Goal: Check status: Check status

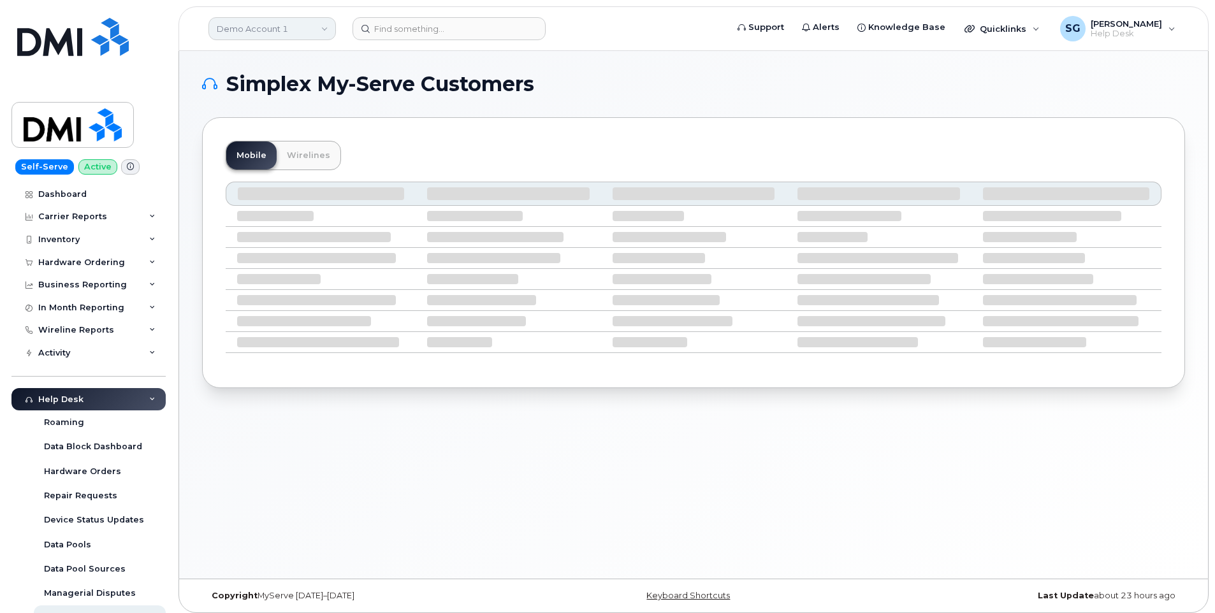
click at [267, 31] on link "Demo Account 1" at bounding box center [271, 28] width 127 height 23
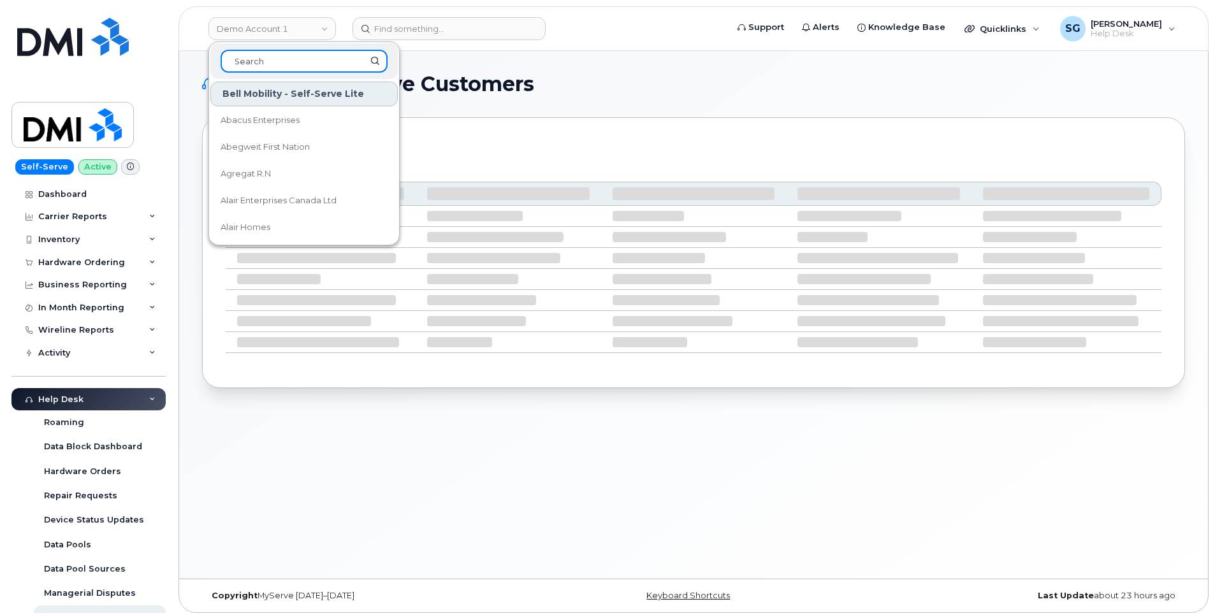
click at [293, 62] on input at bounding box center [304, 61] width 167 height 23
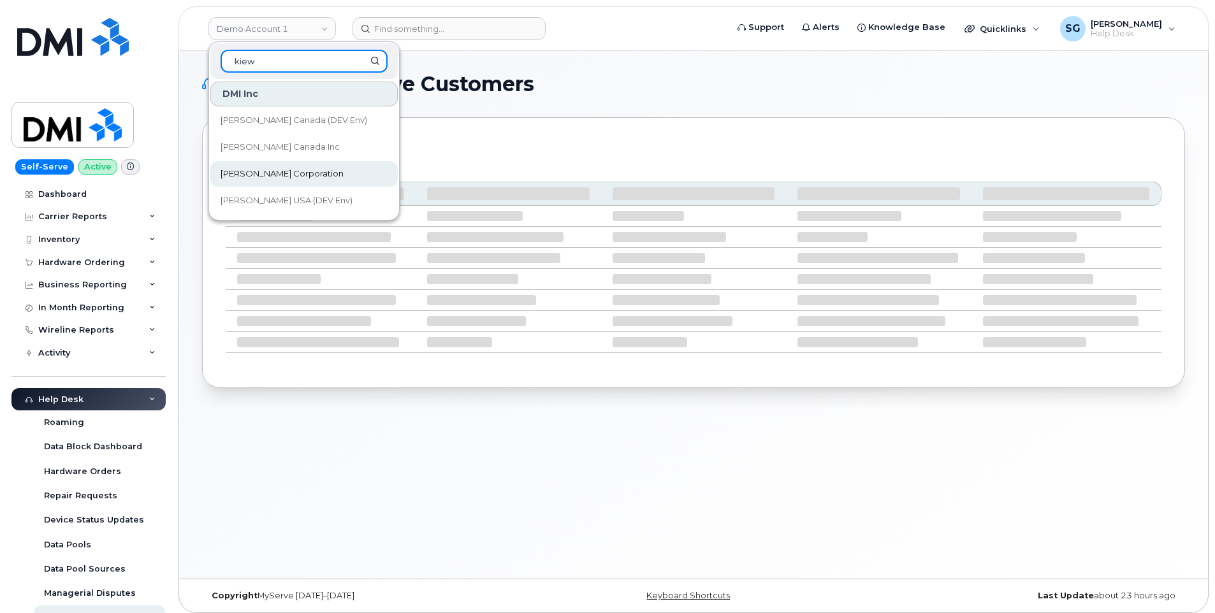
type input "kiew"
click at [275, 166] on link "[PERSON_NAME] Corporation" at bounding box center [303, 173] width 187 height 25
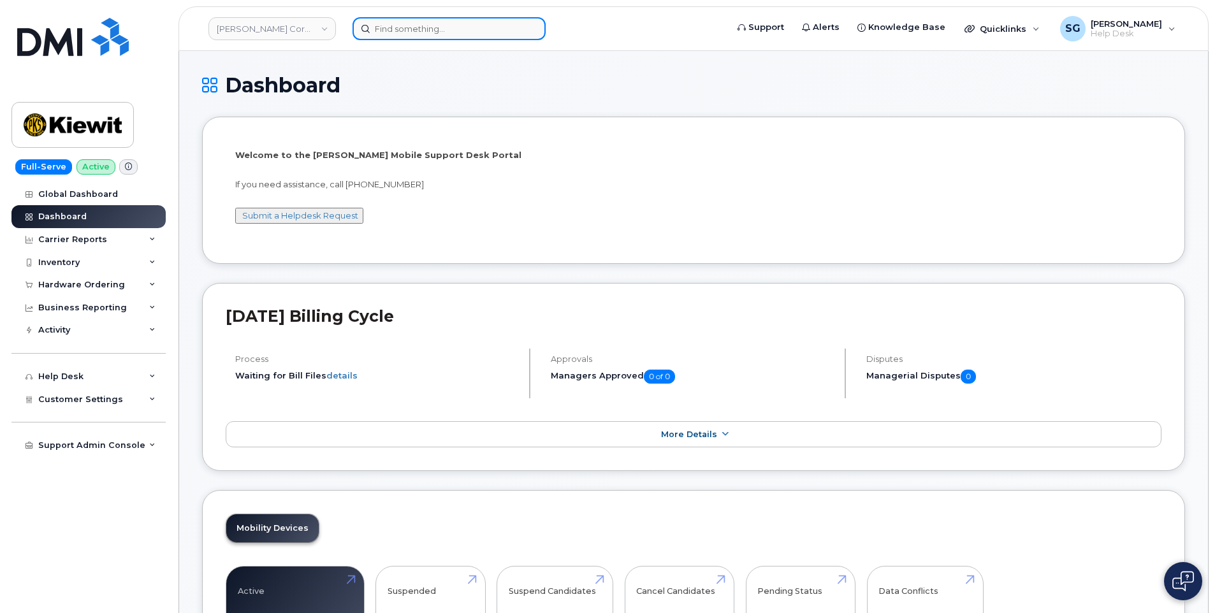
click at [445, 22] on input at bounding box center [448, 28] width 193 height 23
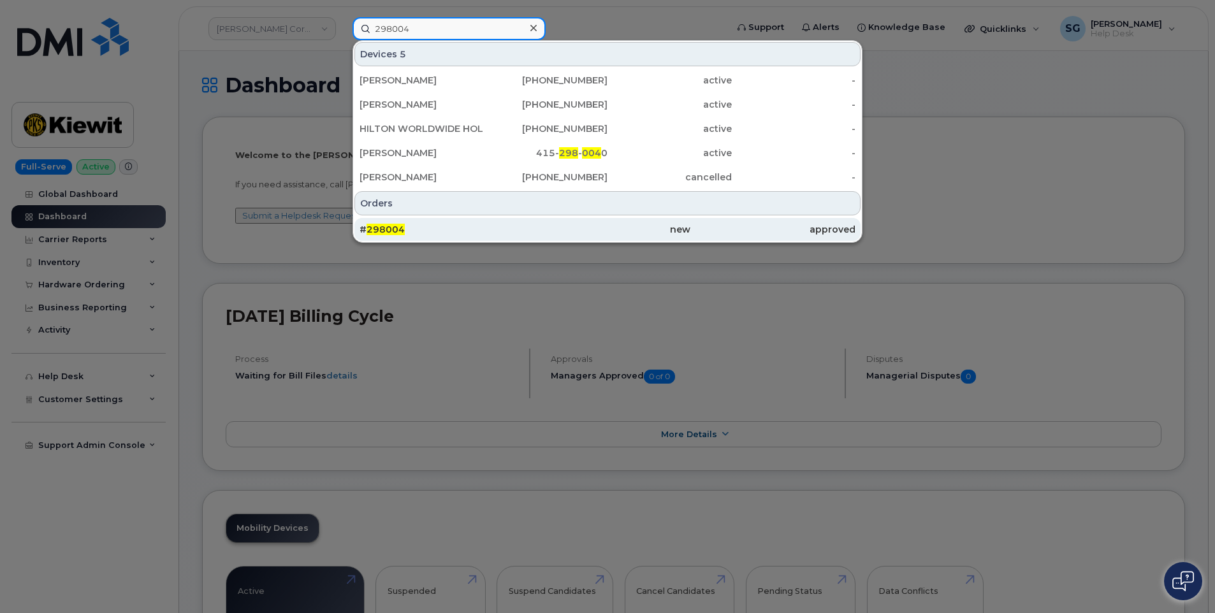
type input "298004"
click at [466, 230] on div "# 298004" at bounding box center [441, 229] width 165 height 13
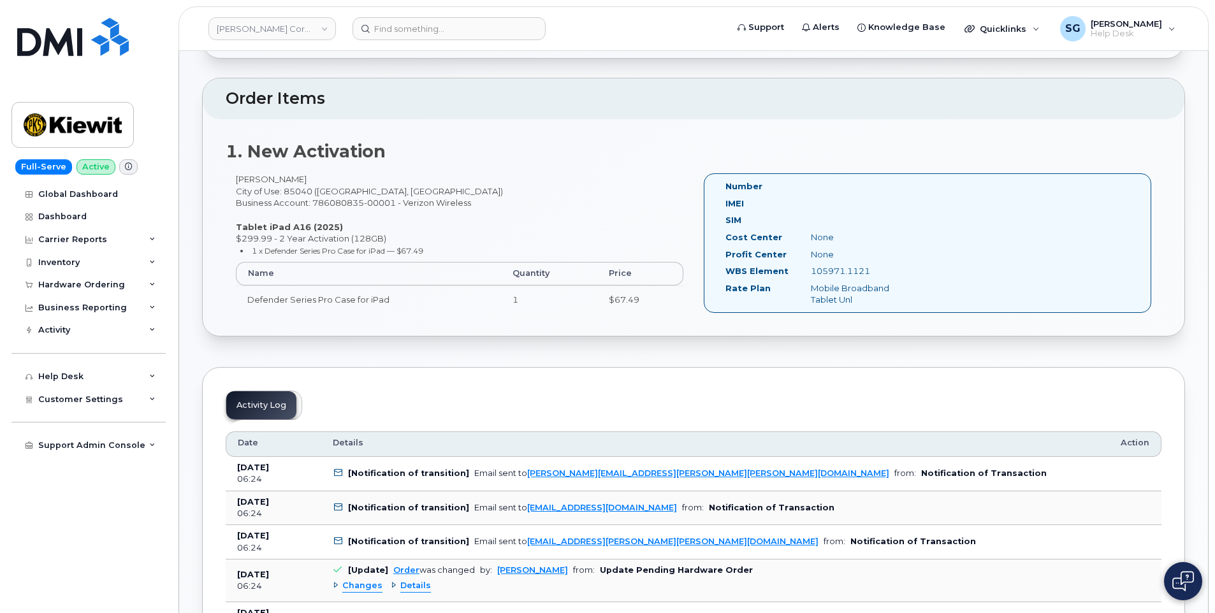
scroll to position [319, 0]
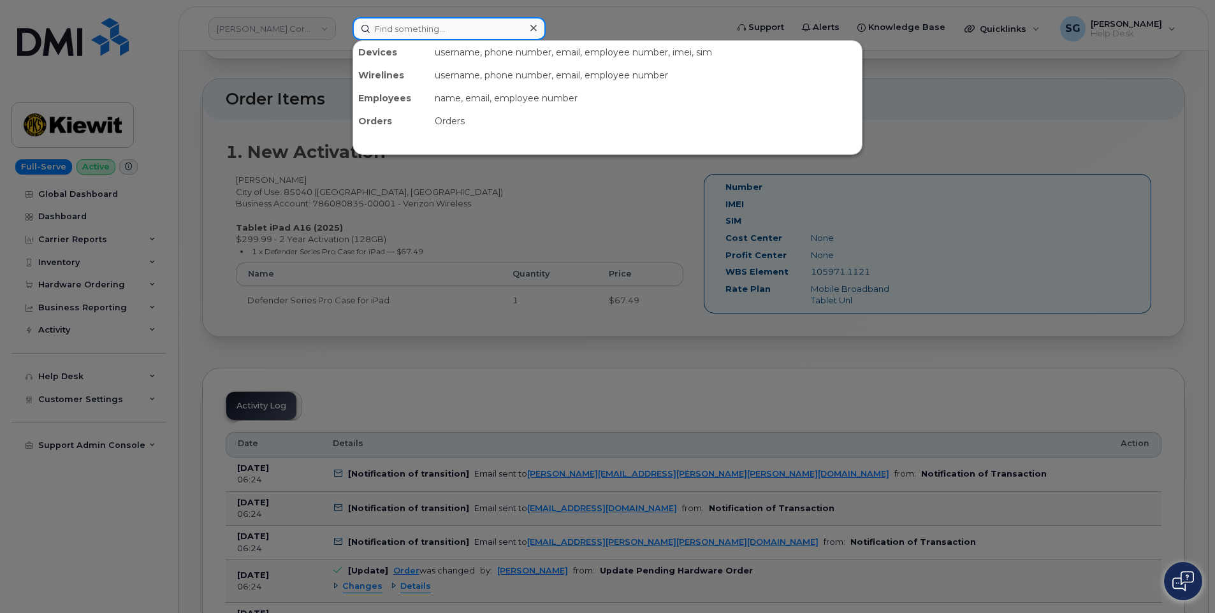
click at [456, 29] on input at bounding box center [448, 28] width 193 height 23
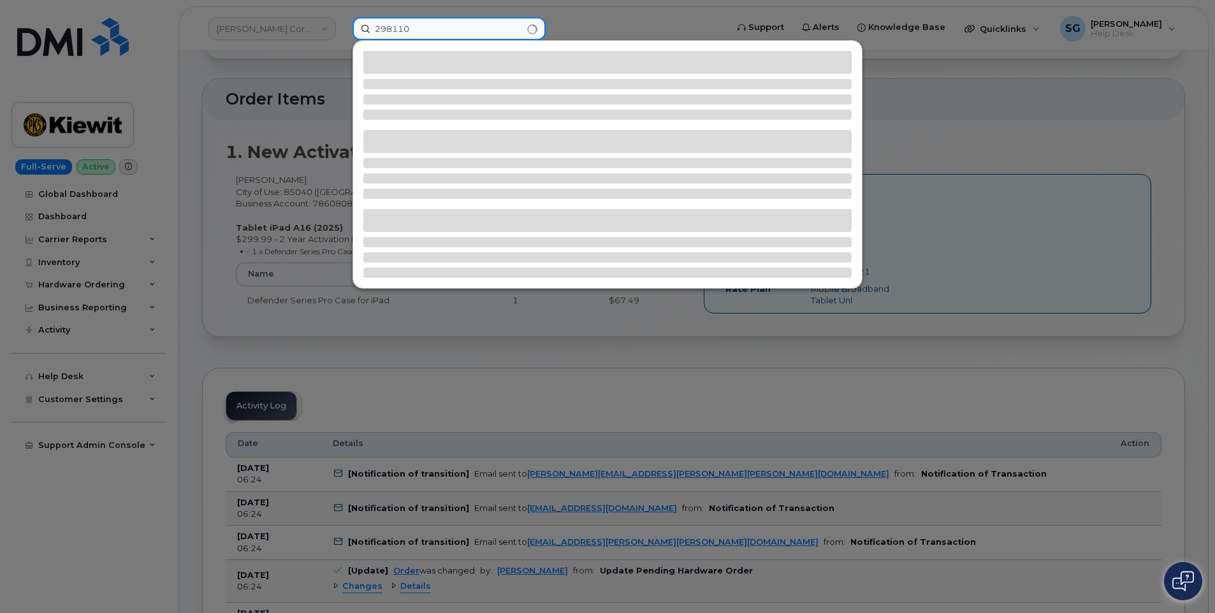
type input "298110"
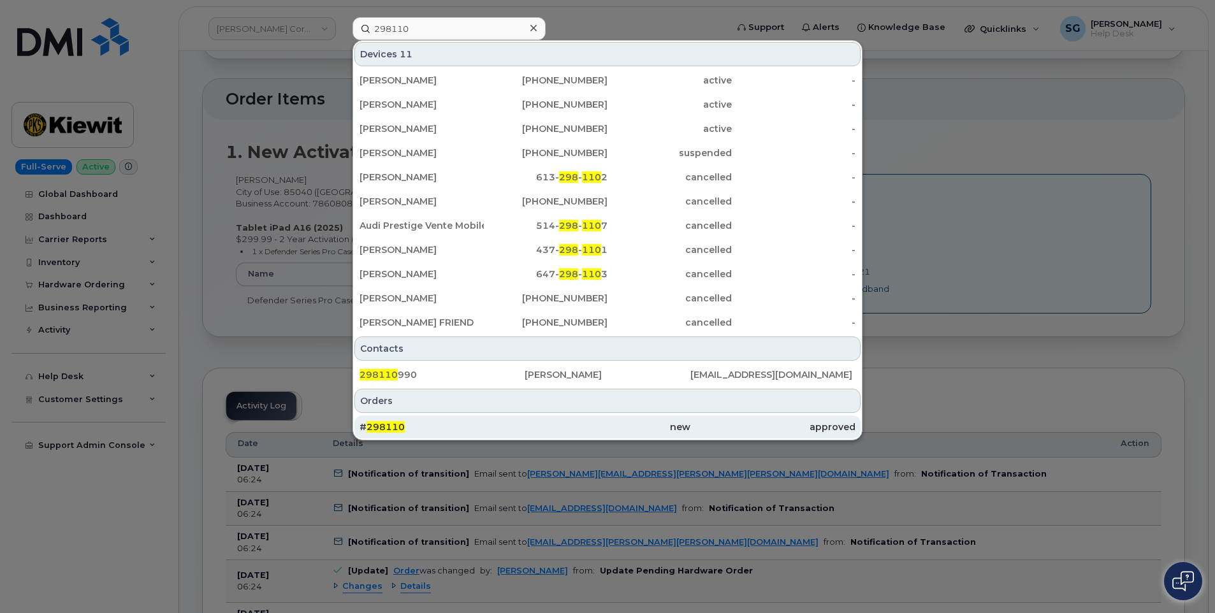
click at [506, 423] on div "# 298110" at bounding box center [441, 427] width 165 height 13
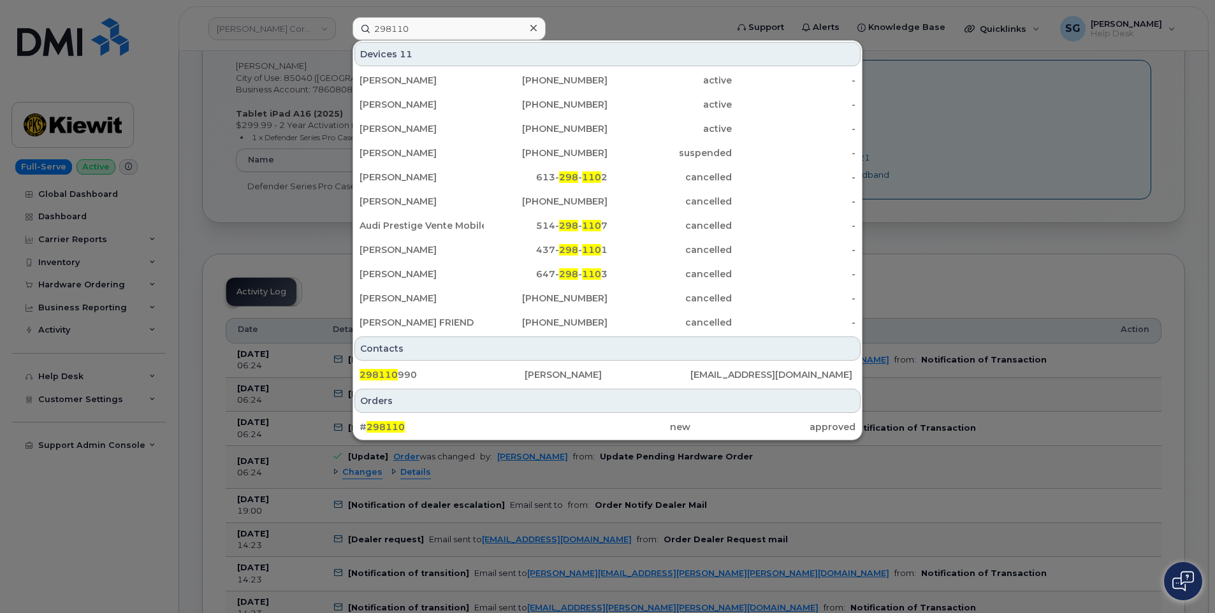
scroll to position [446, 0]
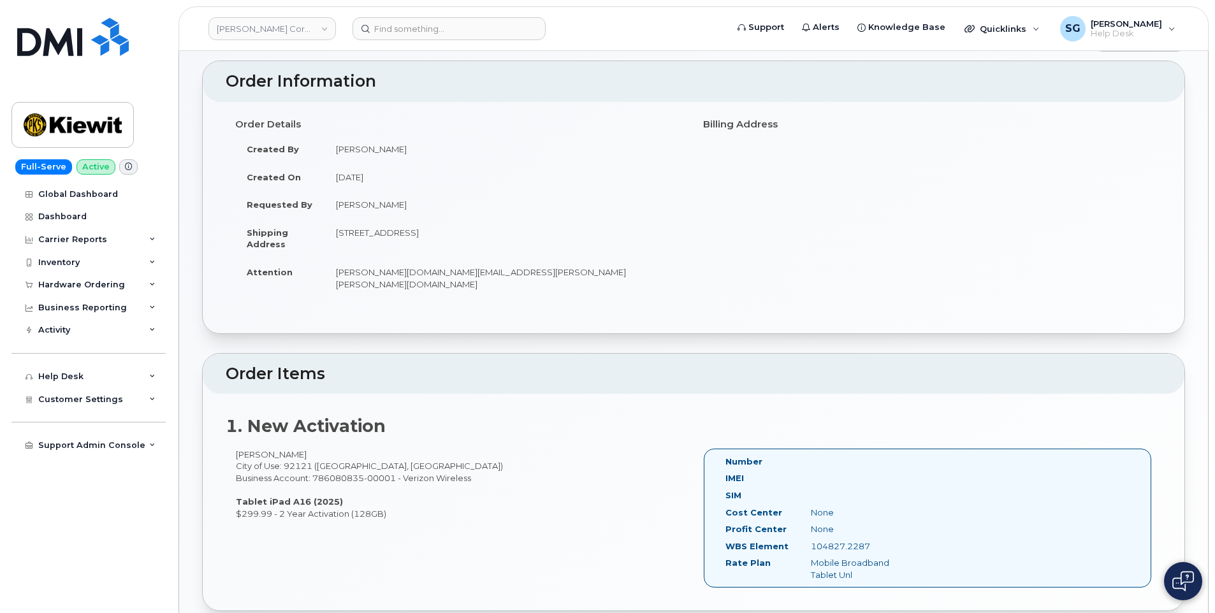
scroll to position [127, 0]
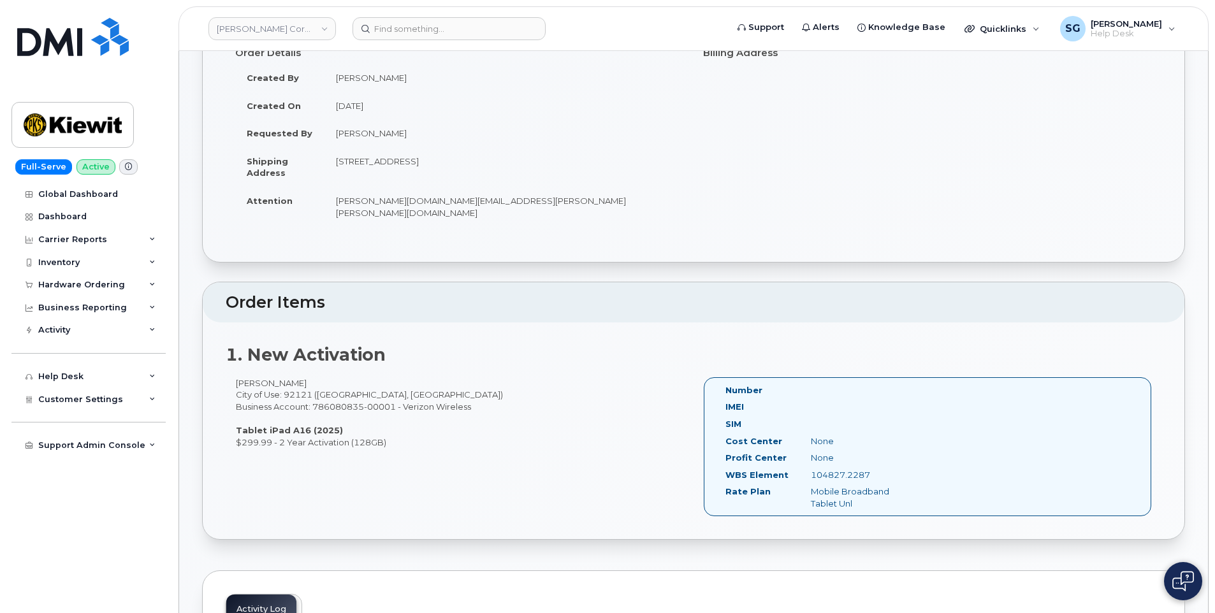
drag, startPoint x: 867, startPoint y: 462, endPoint x: 809, endPoint y: 461, distance: 58.0
click at [809, 469] on div "104827.2287" at bounding box center [861, 475] width 120 height 12
copy div "104827.2287"
drag, startPoint x: 814, startPoint y: 494, endPoint x: 885, endPoint y: 491, distance: 70.8
click at [814, 494] on div "Mobile Broadband Tablet Unl" at bounding box center [861, 498] width 120 height 24
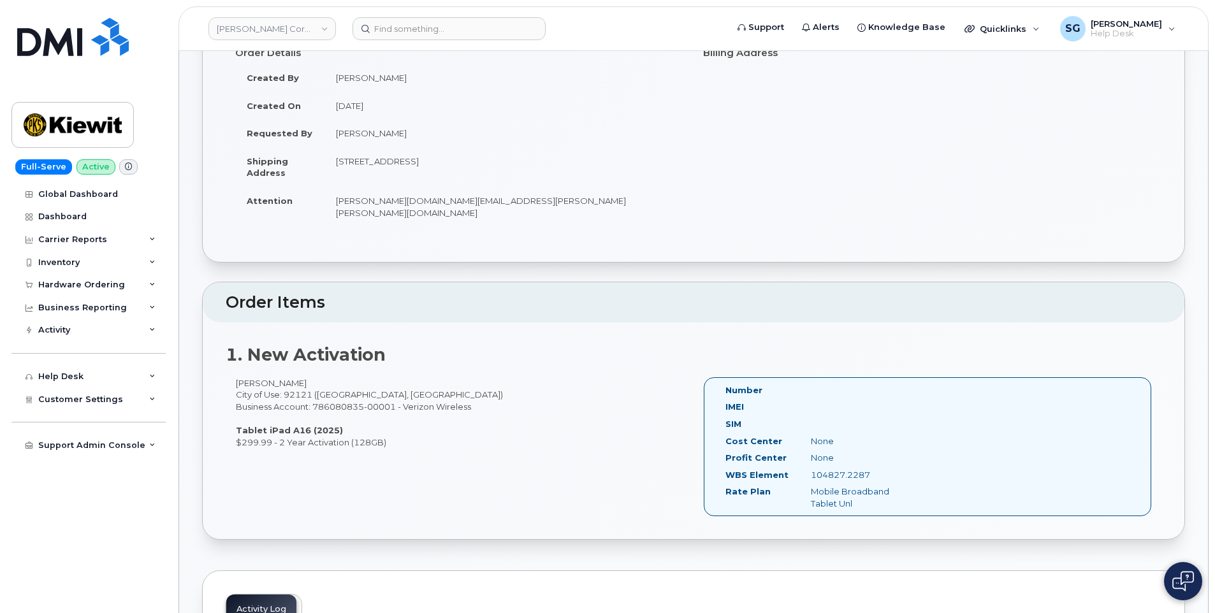
drag, startPoint x: 871, startPoint y: 462, endPoint x: 723, endPoint y: 461, distance: 147.2
click at [723, 469] on div "WBS Element 104827.2287" at bounding box center [818, 477] width 205 height 17
drag, startPoint x: 723, startPoint y: 461, endPoint x: 823, endPoint y: 463, distance: 100.1
copy div "WBS Element 104827.2287"
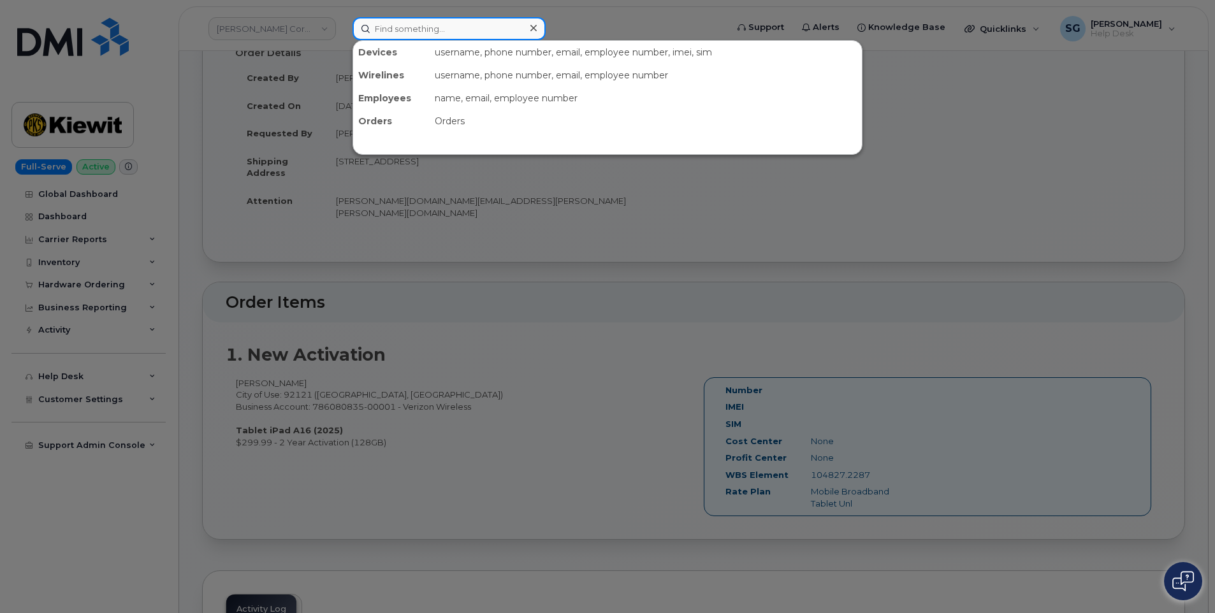
click at [496, 35] on input at bounding box center [448, 28] width 193 height 23
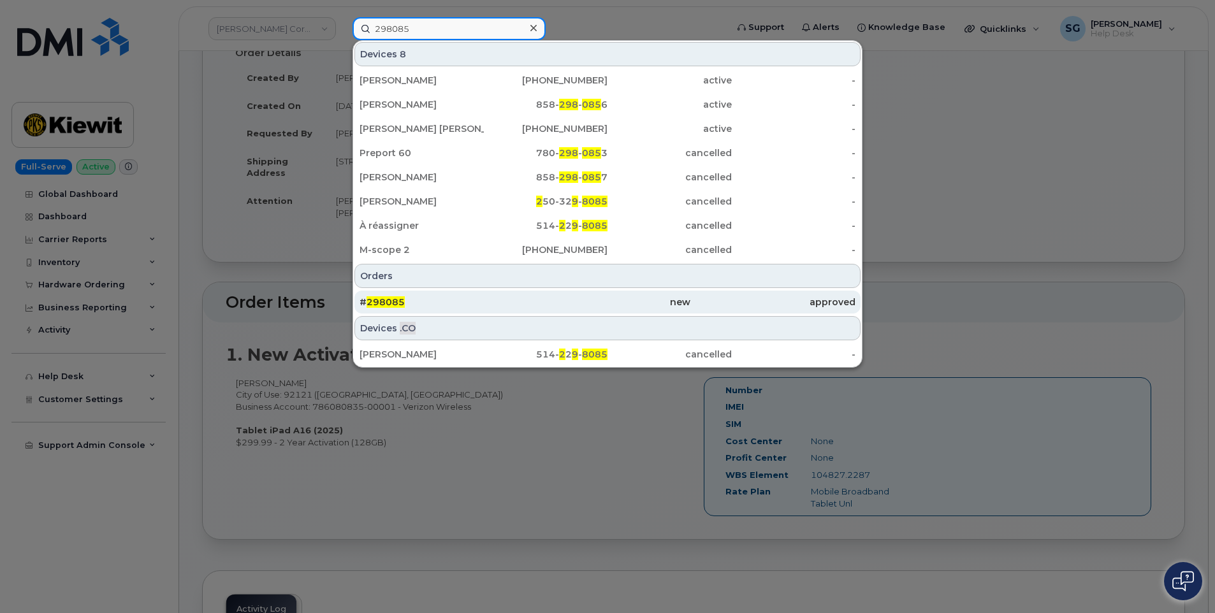
type input "298085"
drag, startPoint x: 451, startPoint y: 303, endPoint x: 436, endPoint y: 308, distance: 15.3
click at [450, 303] on div "# 298085" at bounding box center [441, 302] width 165 height 13
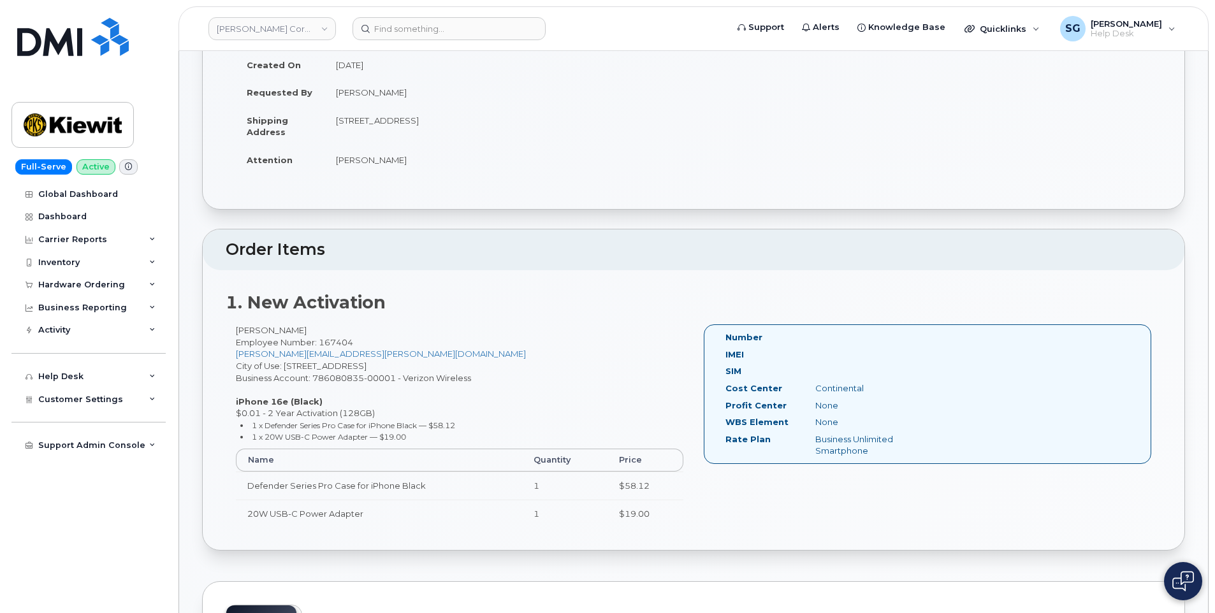
scroll to position [191, 0]
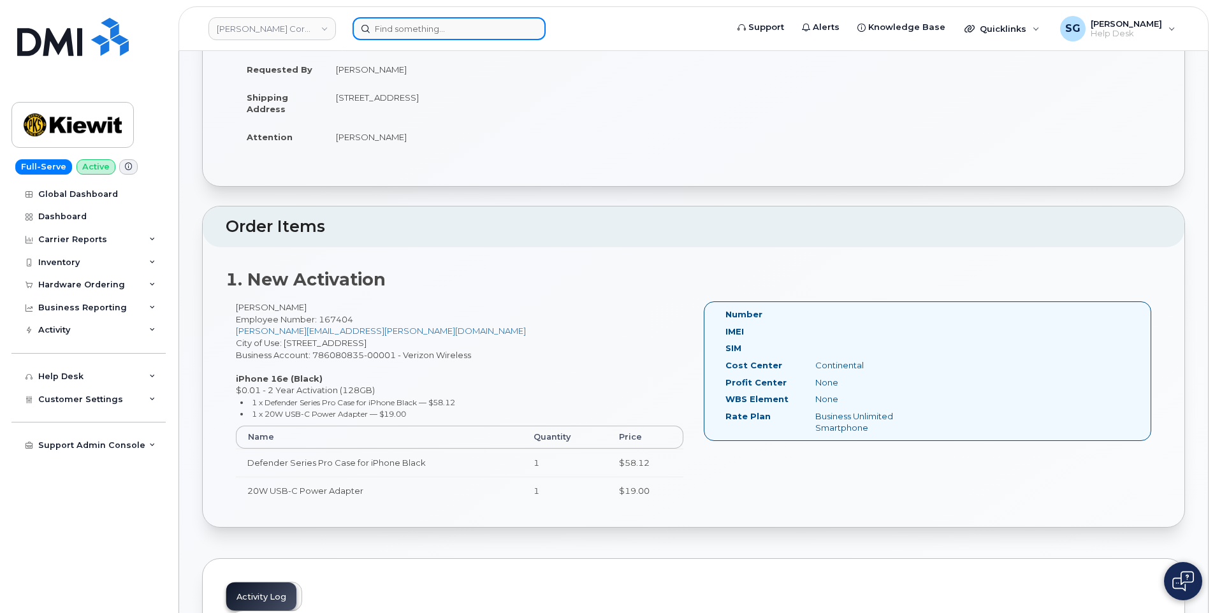
click at [397, 20] on input at bounding box center [448, 28] width 193 height 23
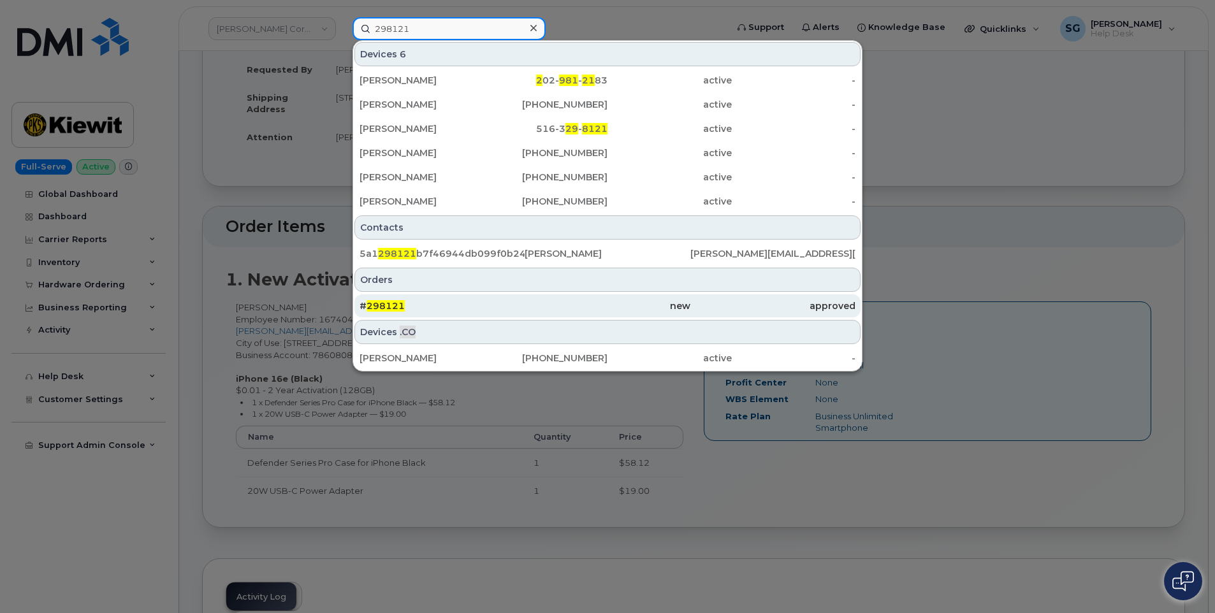
type input "298121"
click at [451, 303] on div "# 298121" at bounding box center [441, 306] width 165 height 13
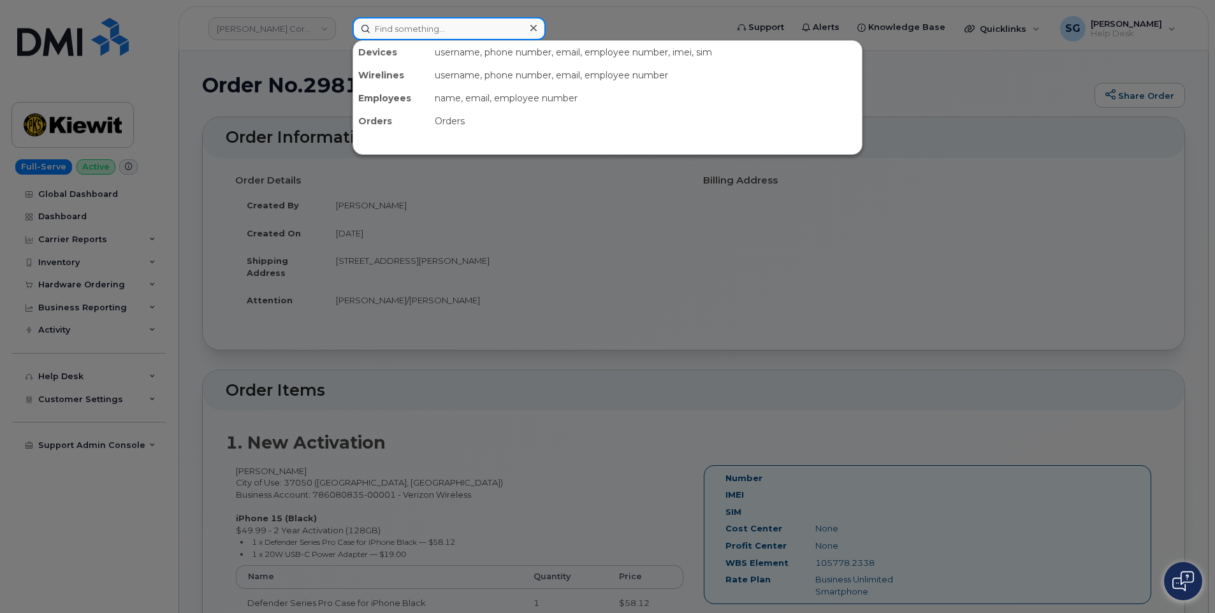
click at [435, 34] on input at bounding box center [448, 28] width 193 height 23
click at [414, 26] on input at bounding box center [448, 28] width 193 height 23
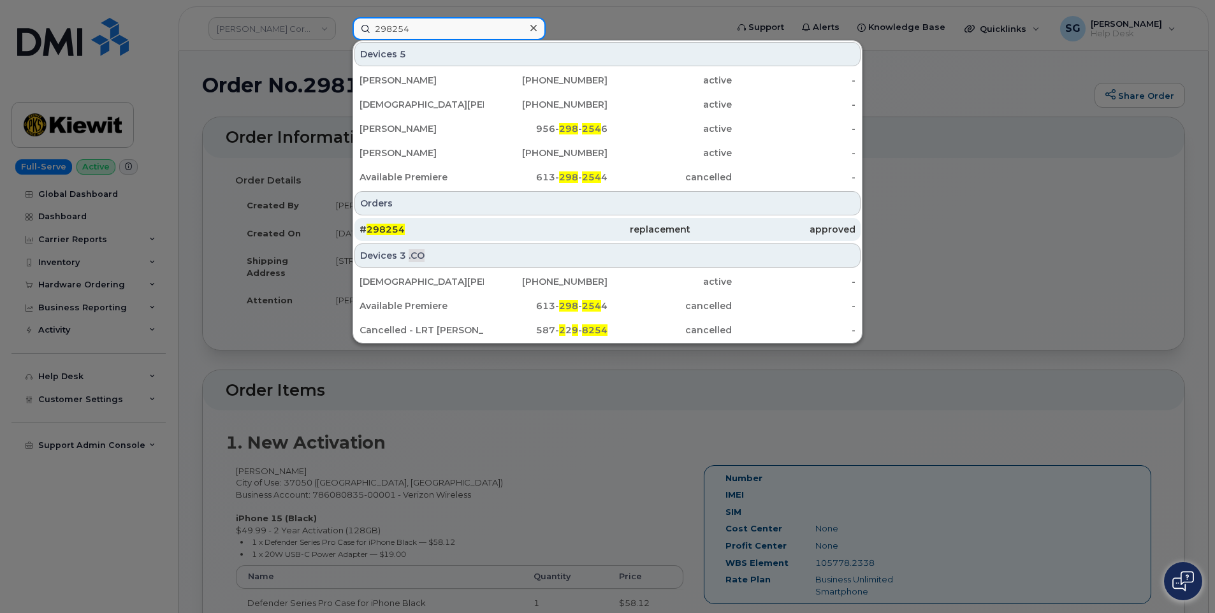
type input "298254"
click at [482, 227] on div "# 298254" at bounding box center [441, 229] width 165 height 13
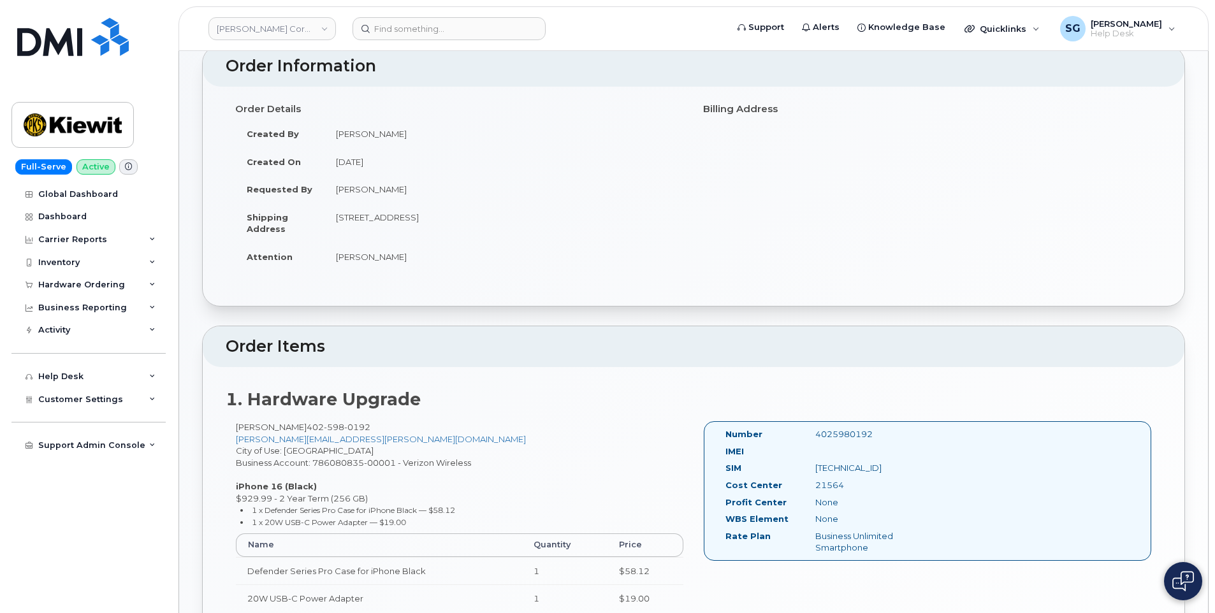
scroll to position [191, 0]
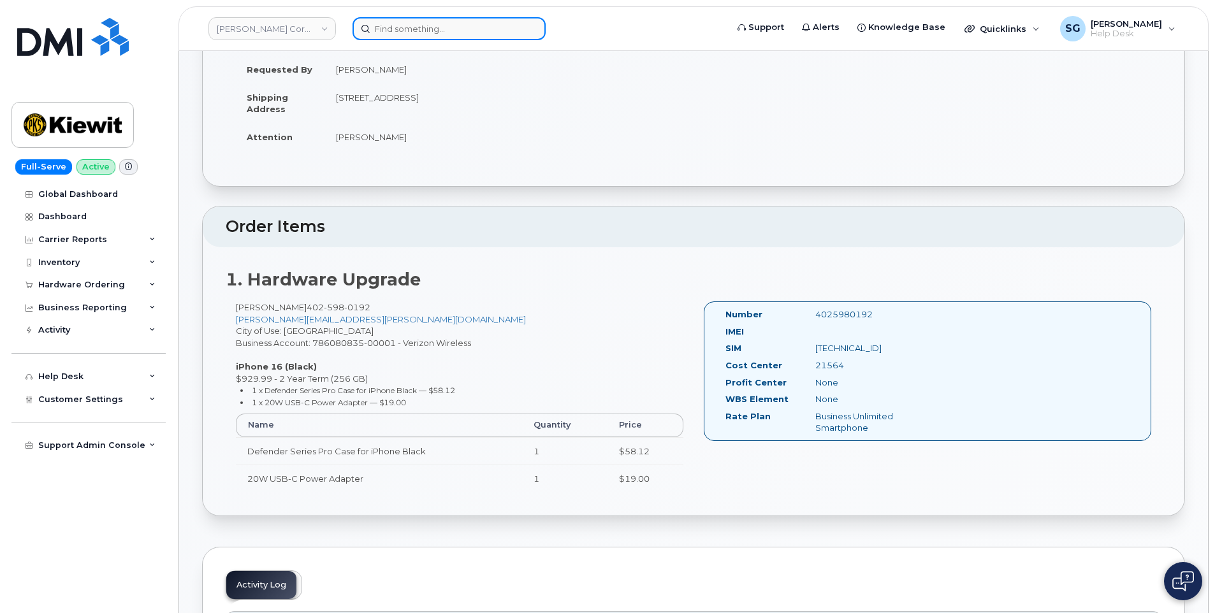
click at [389, 31] on input at bounding box center [448, 28] width 193 height 23
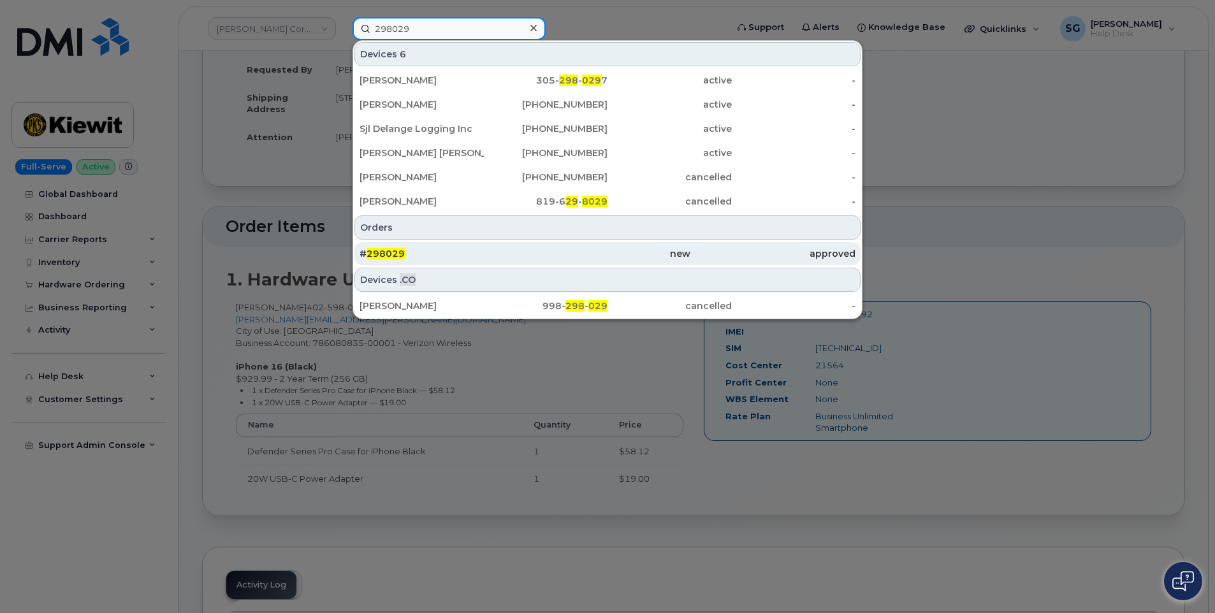
type input "298029"
click at [588, 257] on div "new" at bounding box center [607, 253] width 165 height 13
click at [559, 250] on div "new" at bounding box center [607, 253] width 165 height 13
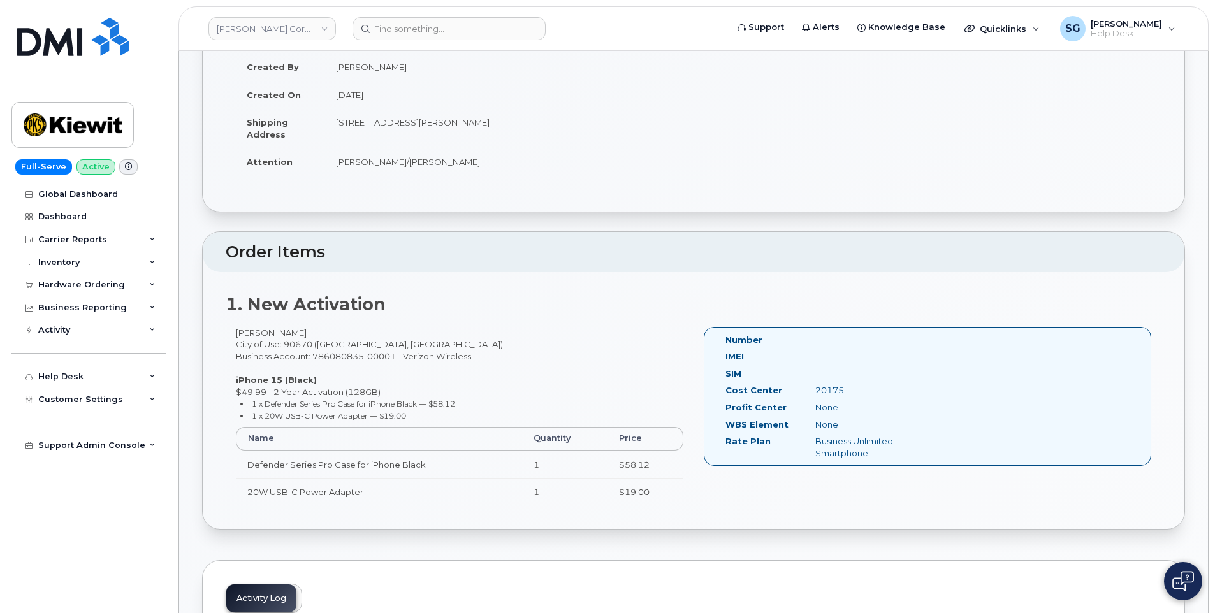
scroll to position [319, 0]
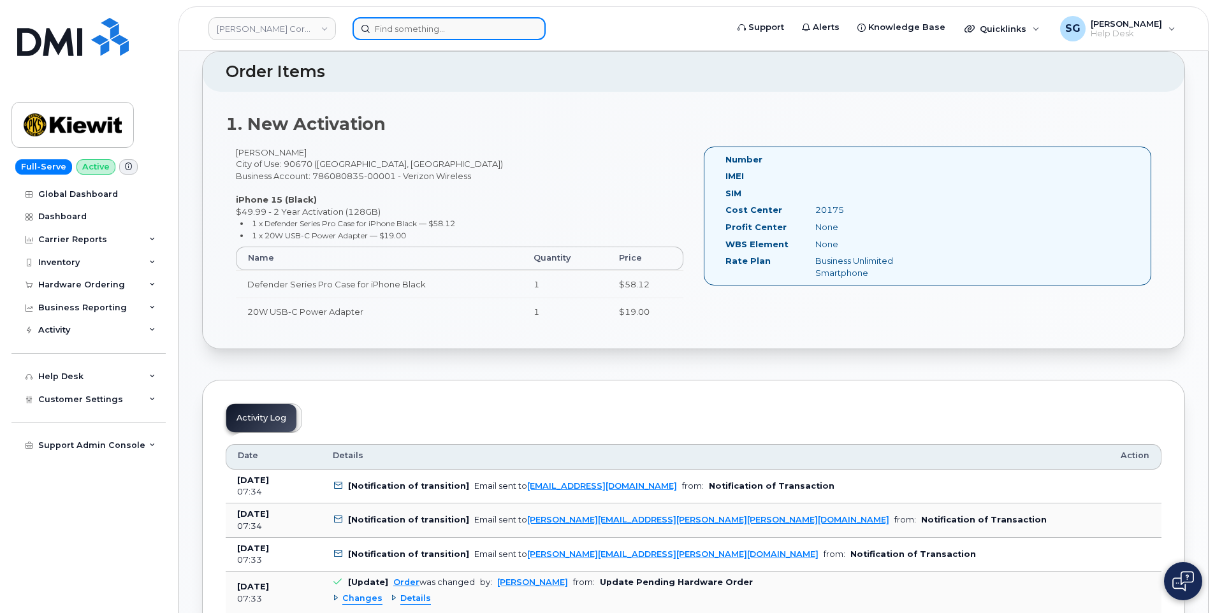
click at [463, 20] on input at bounding box center [448, 28] width 193 height 23
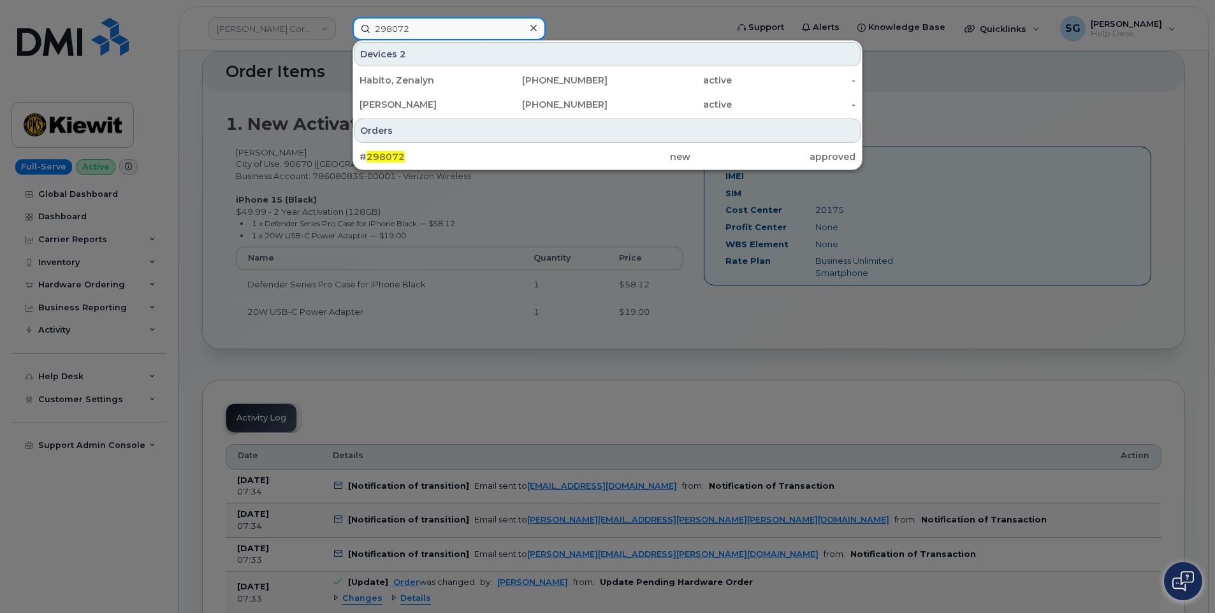
type input "298072"
click at [676, 154] on div "new" at bounding box center [607, 156] width 165 height 13
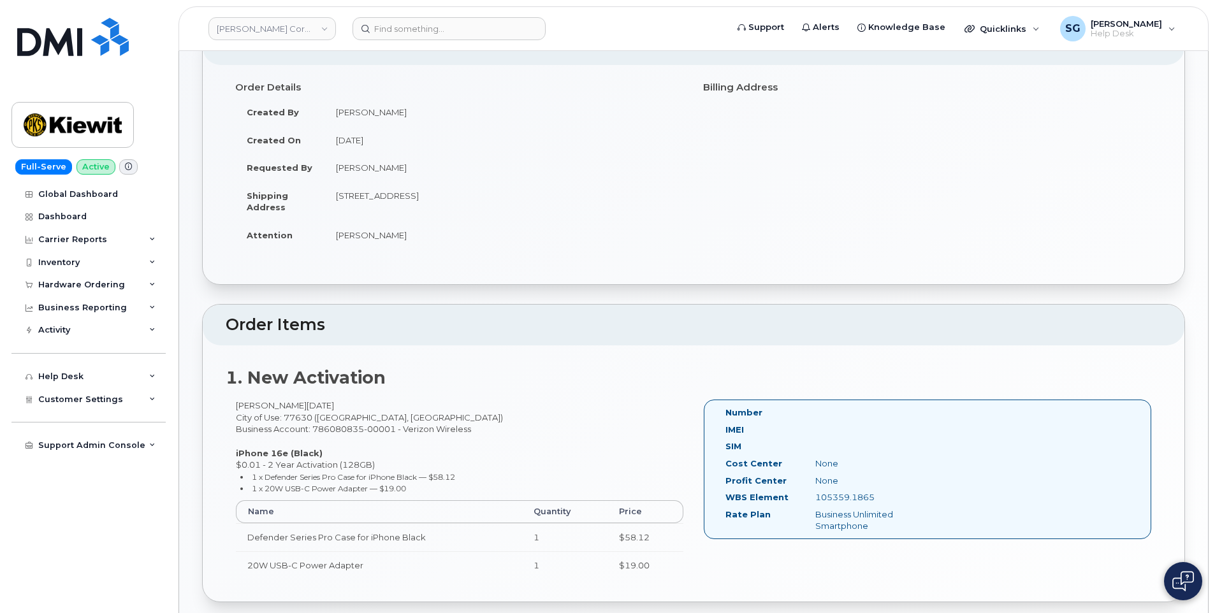
scroll to position [191, 0]
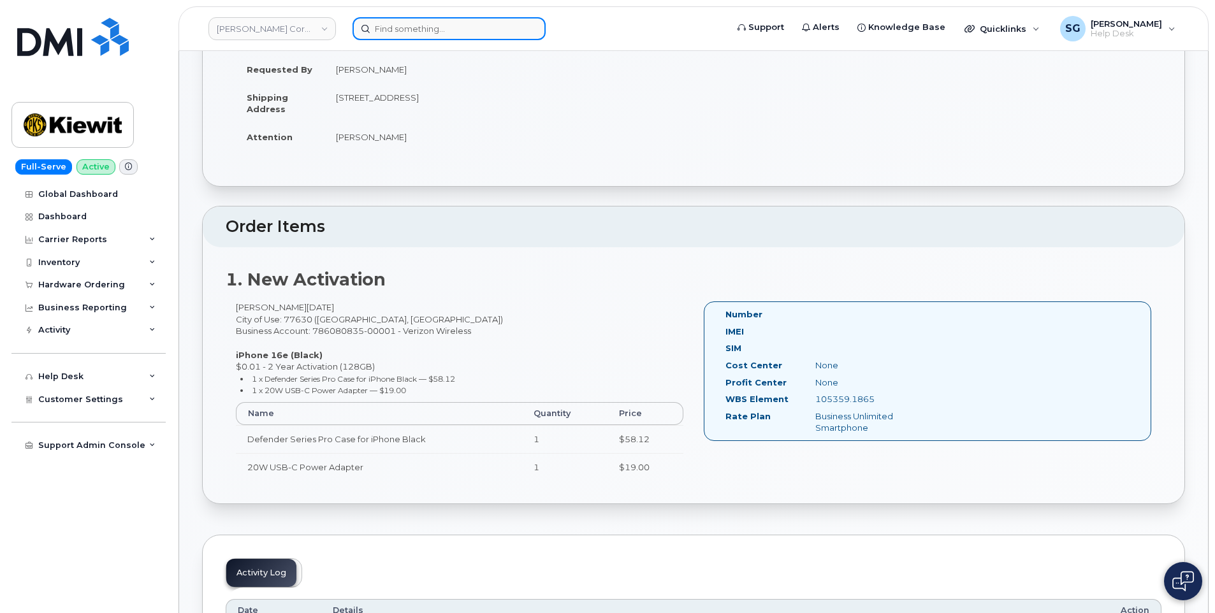
click at [428, 27] on input at bounding box center [448, 28] width 193 height 23
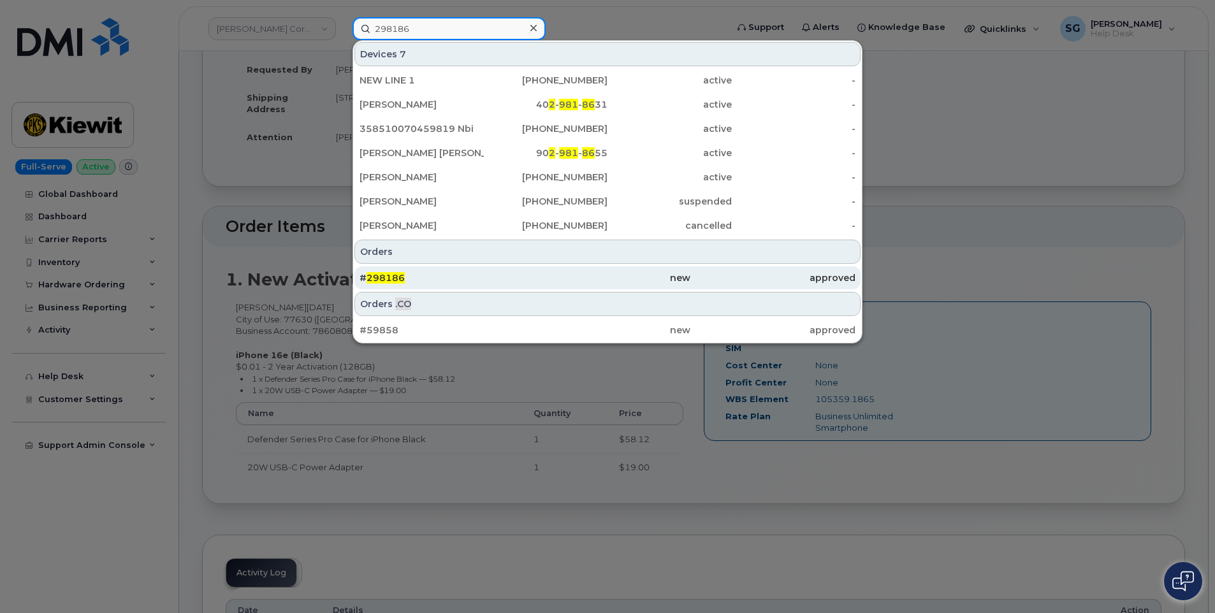
type input "298186"
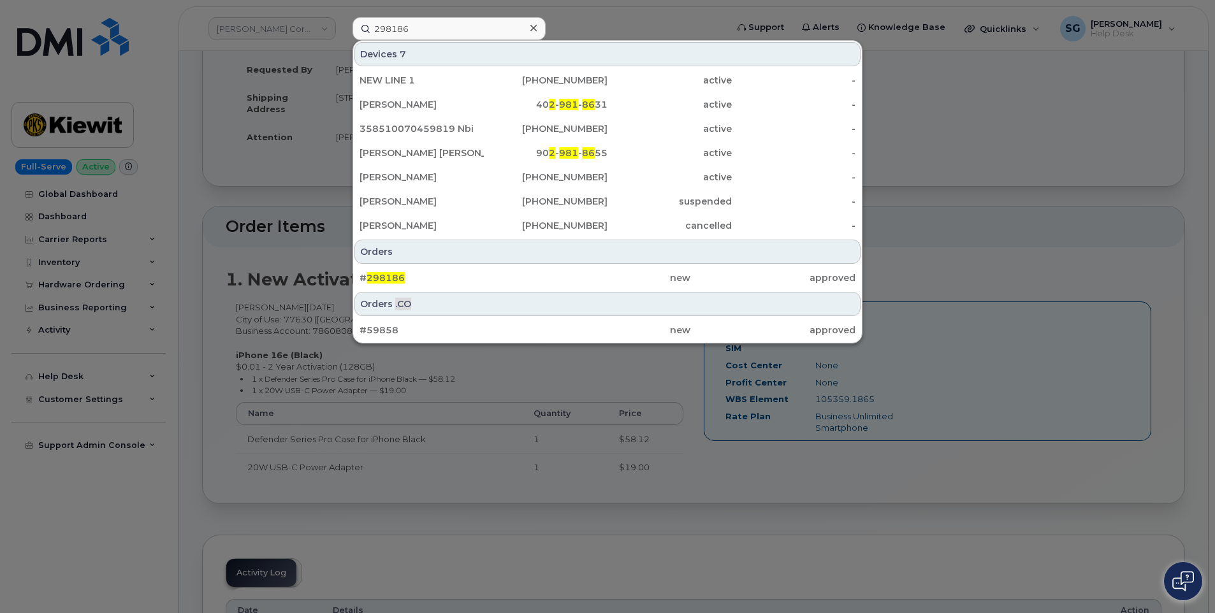
drag, startPoint x: 502, startPoint y: 278, endPoint x: 1093, endPoint y: 316, distance: 592.0
click at [502, 278] on div "# 298186" at bounding box center [441, 277] width 165 height 13
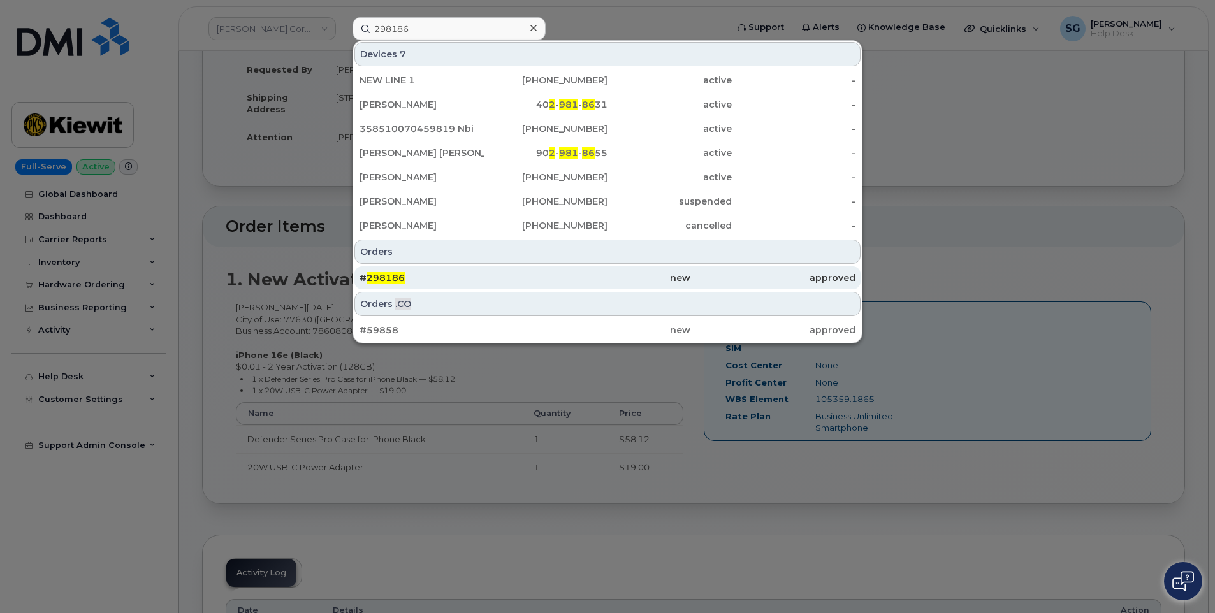
click at [495, 281] on div "# 298186" at bounding box center [441, 277] width 165 height 13
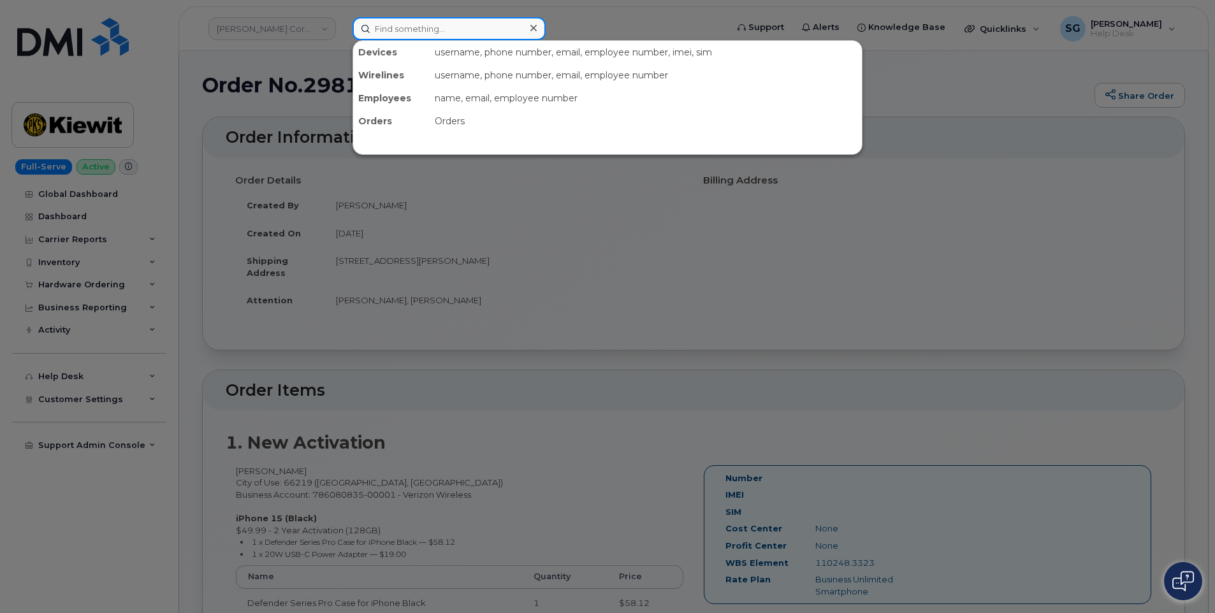
click at [501, 34] on input at bounding box center [448, 28] width 193 height 23
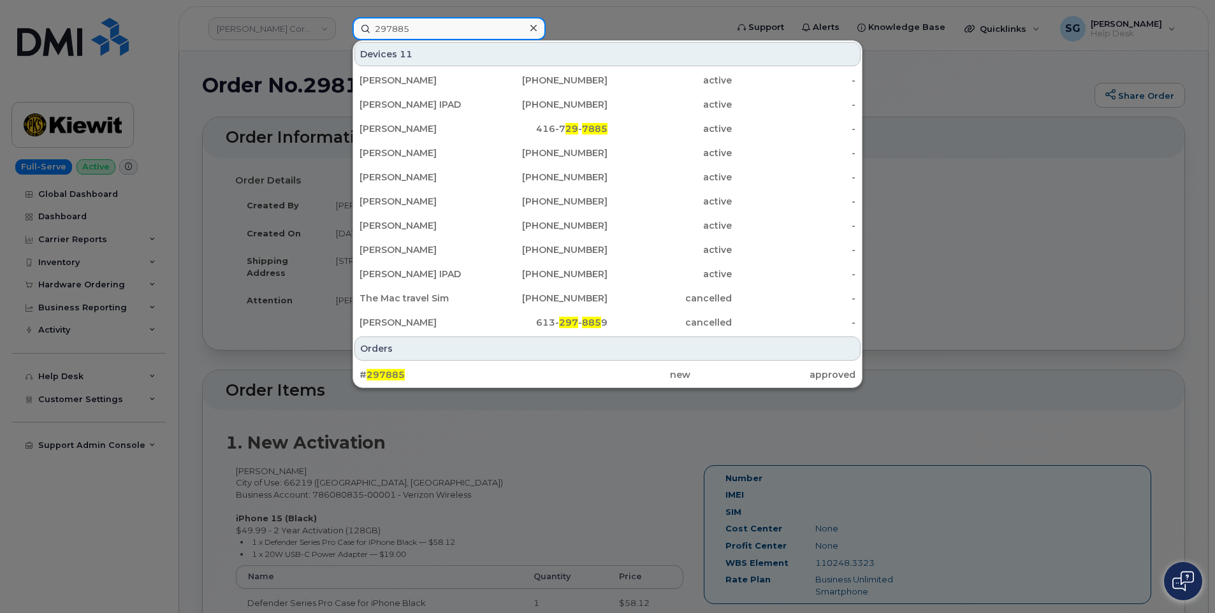
type input "297885"
click at [561, 372] on div "new" at bounding box center [607, 374] width 165 height 13
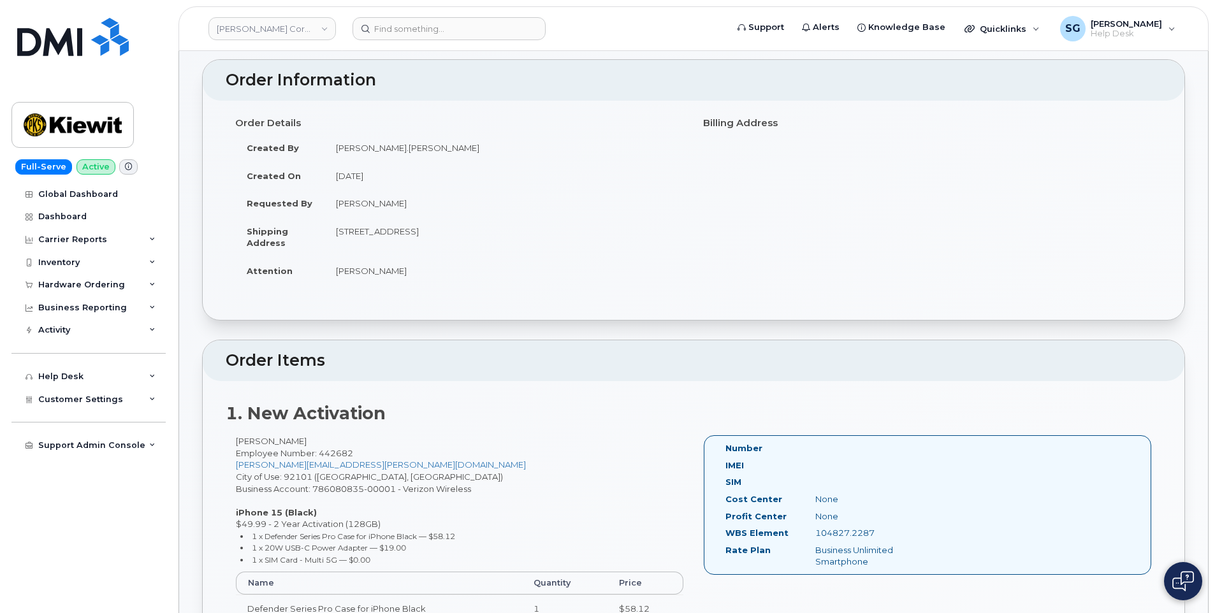
scroll to position [191, 0]
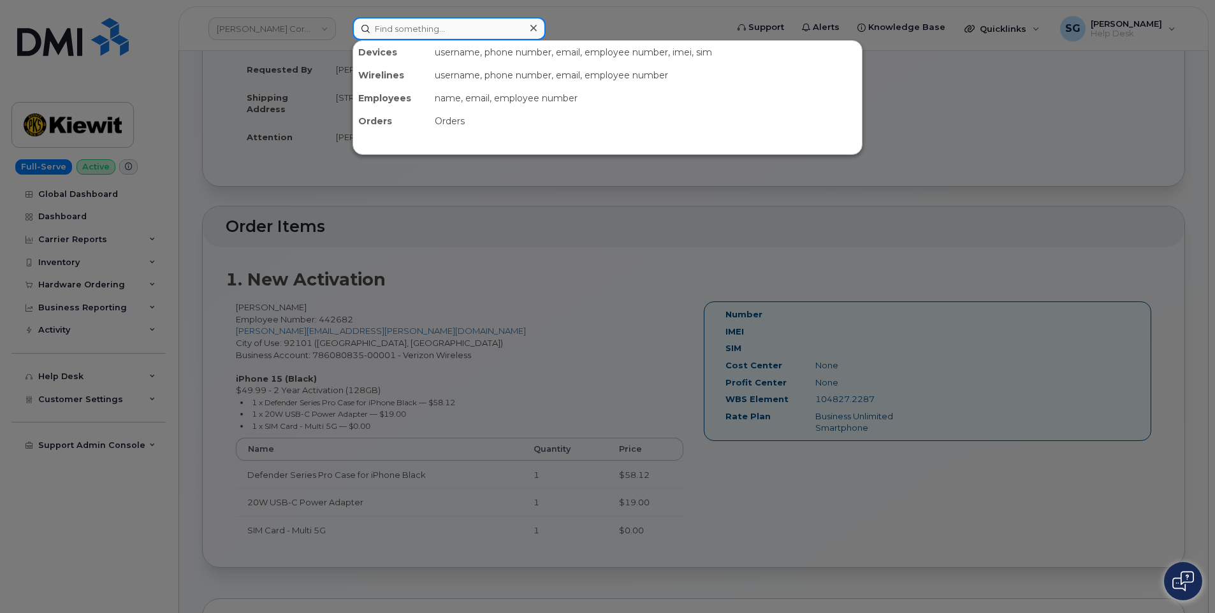
click at [459, 29] on input at bounding box center [448, 28] width 193 height 23
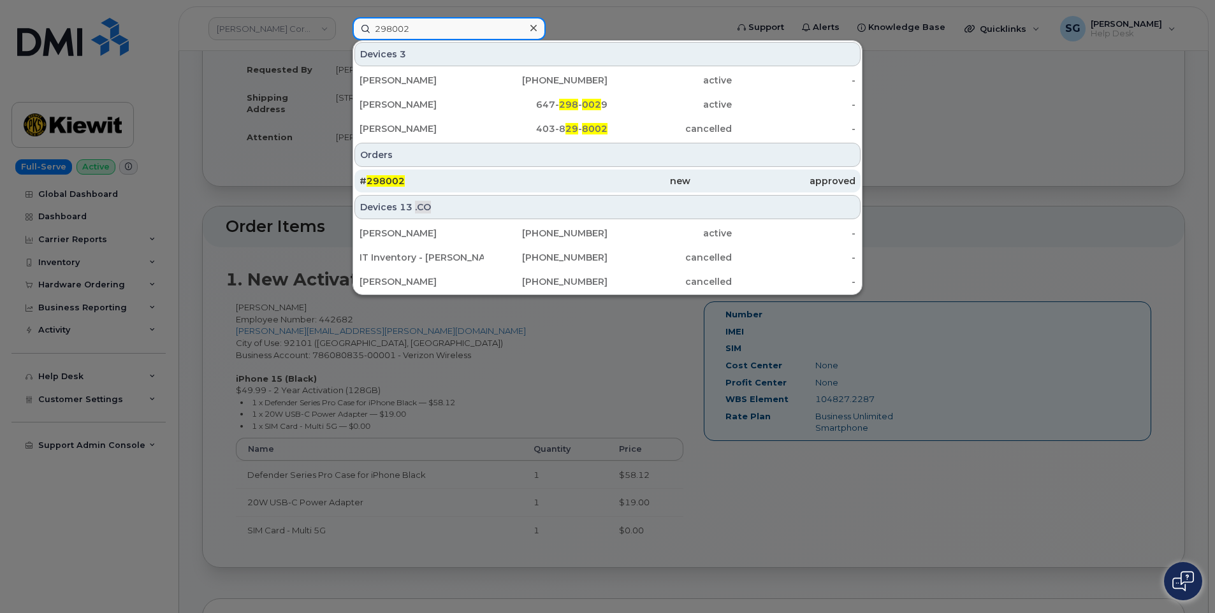
type input "298002"
click at [517, 185] on div "# 298002" at bounding box center [441, 181] width 165 height 13
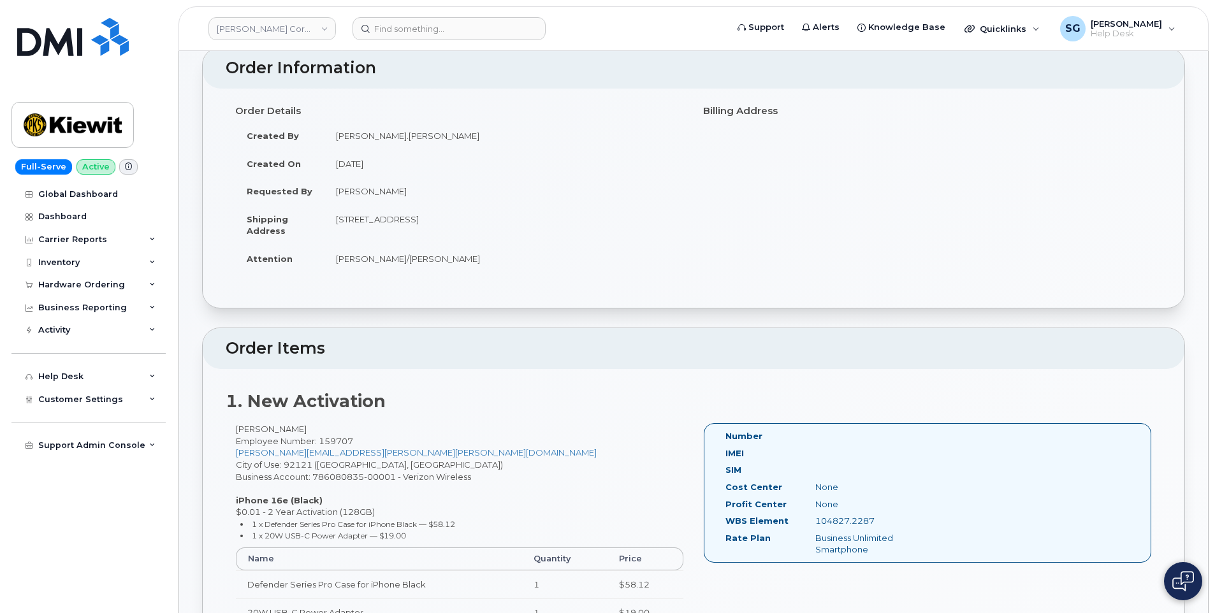
scroll to position [191, 0]
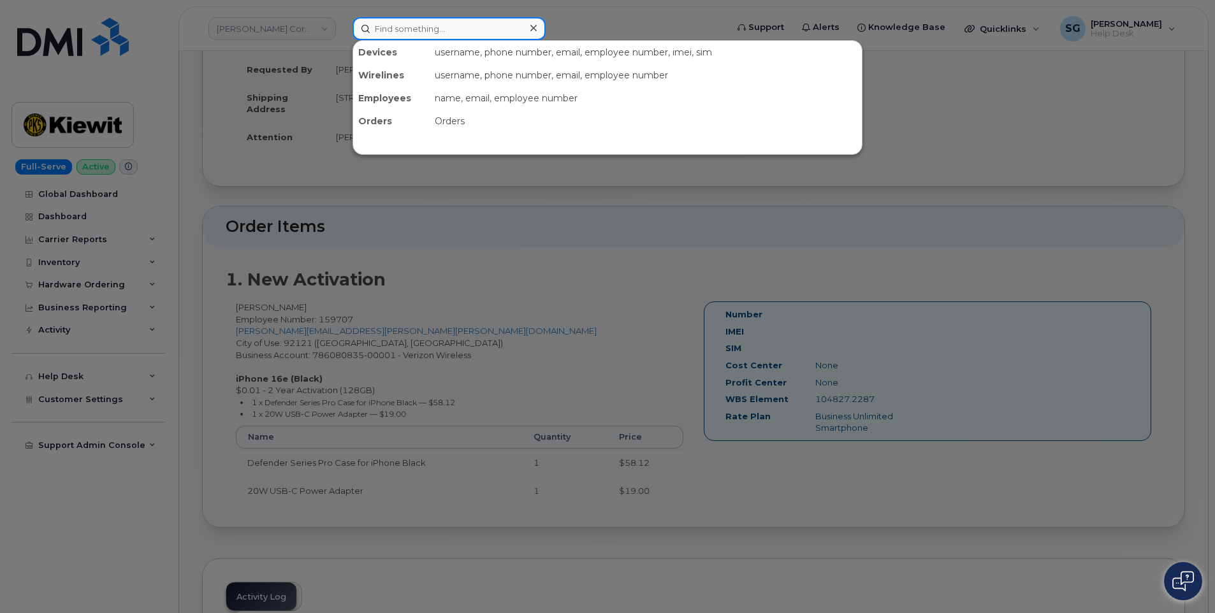
click at [506, 35] on input at bounding box center [448, 28] width 193 height 23
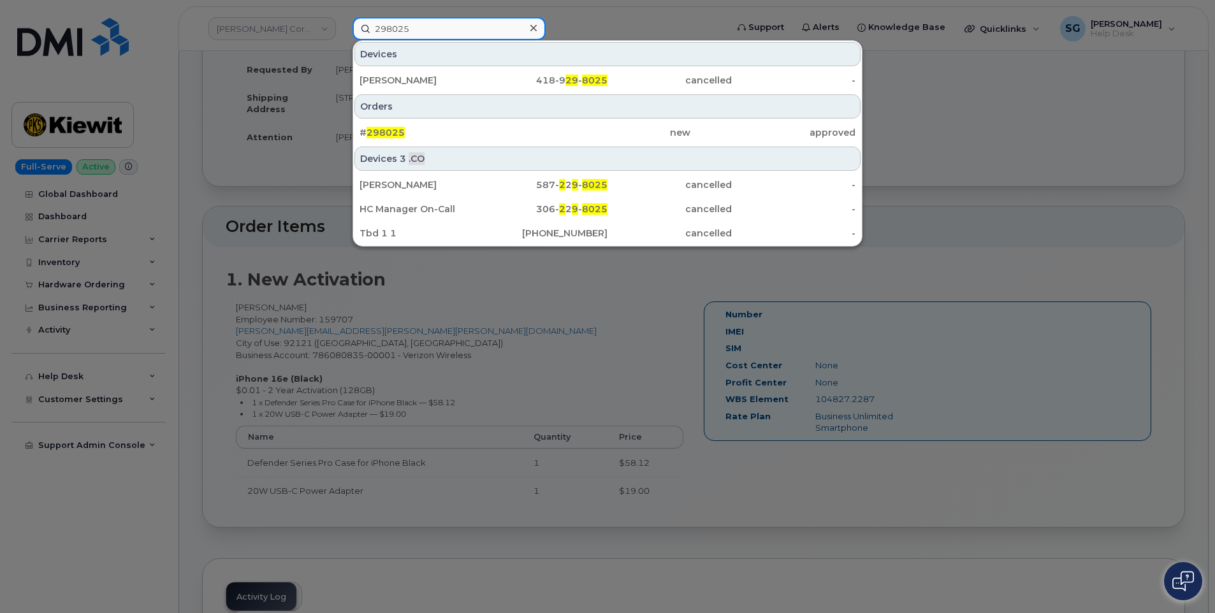
type input "298025"
click at [690, 125] on div "new" at bounding box center [772, 132] width 165 height 23
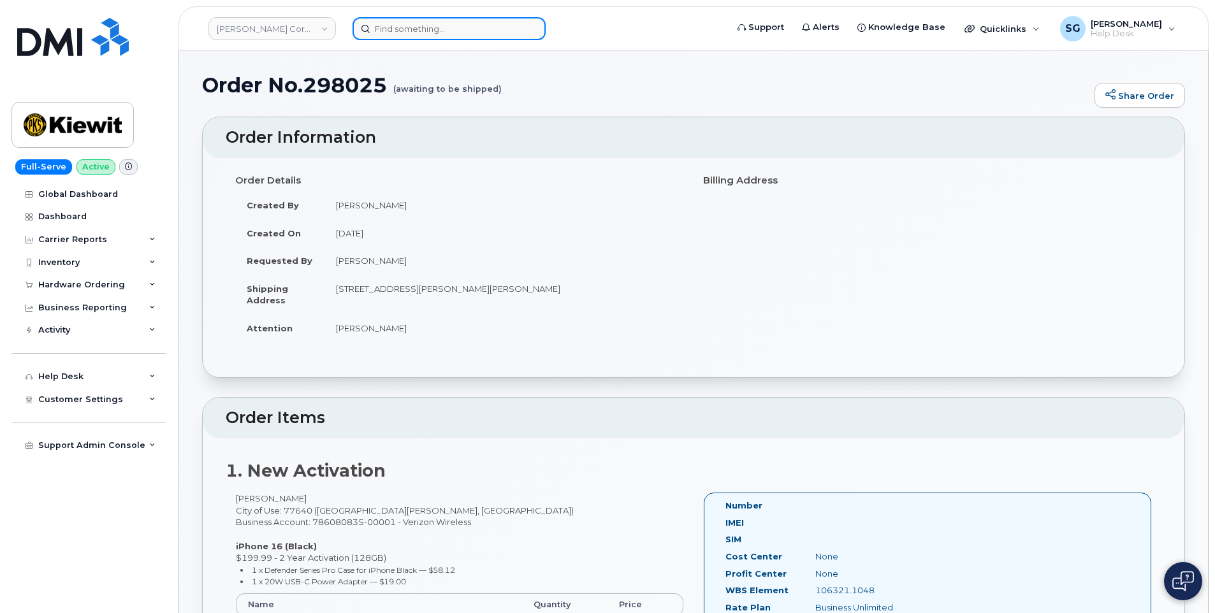
click at [400, 30] on input at bounding box center [448, 28] width 193 height 23
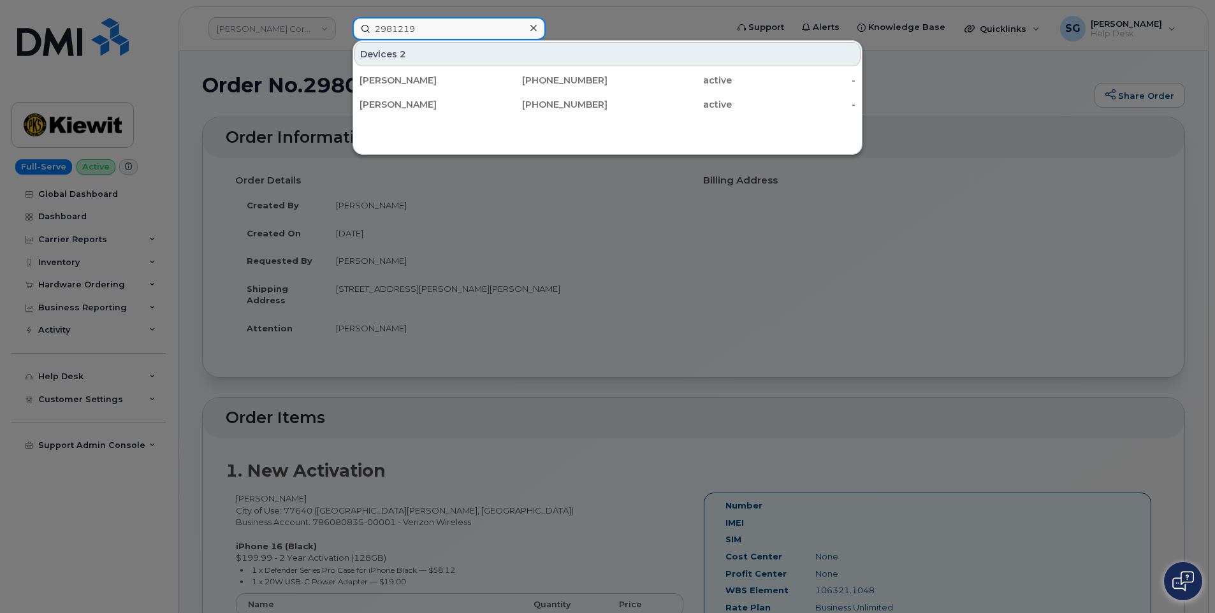
click at [398, 27] on input "2981219" at bounding box center [448, 28] width 193 height 23
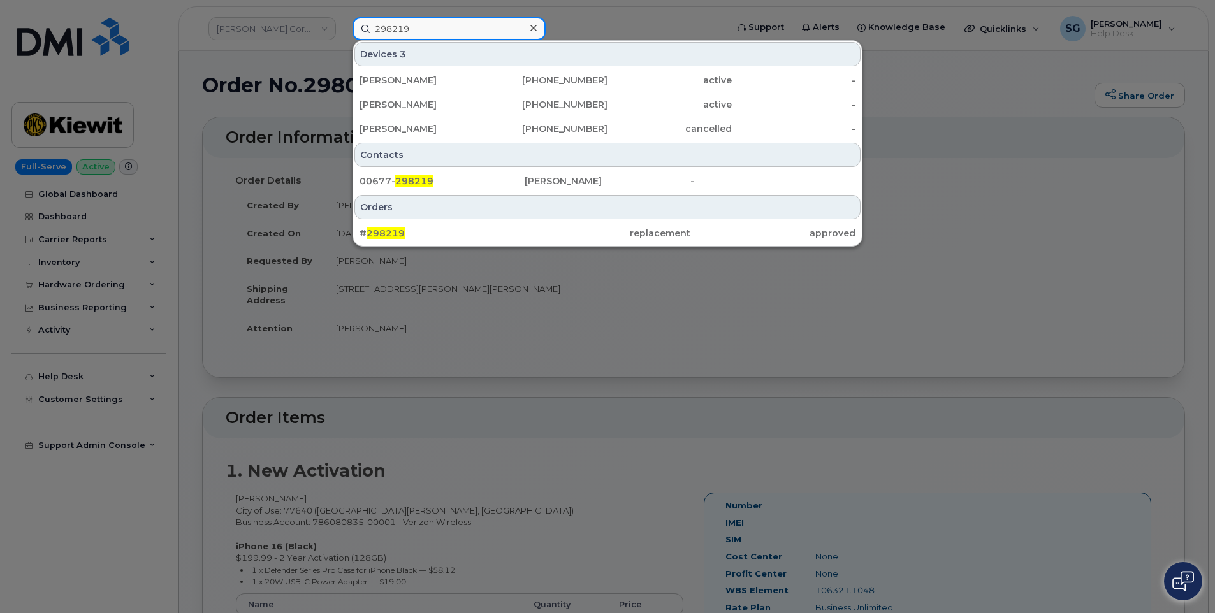
type input "298219"
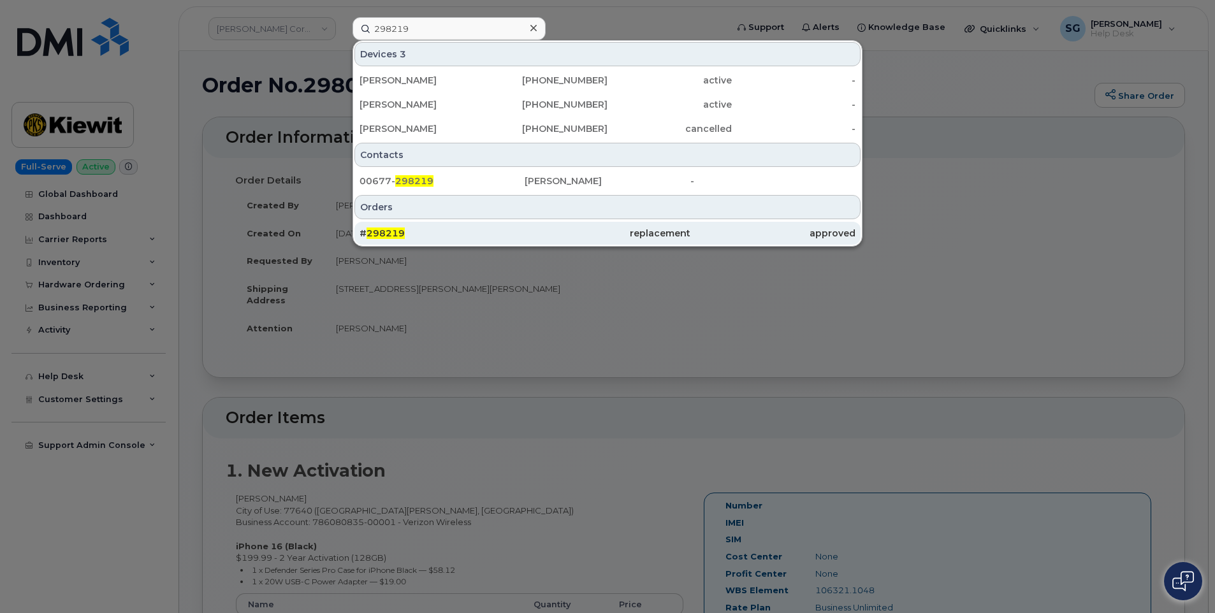
drag, startPoint x: 556, startPoint y: 228, endPoint x: 521, endPoint y: 240, distance: 36.9
click at [556, 228] on div "replacement" at bounding box center [607, 233] width 165 height 13
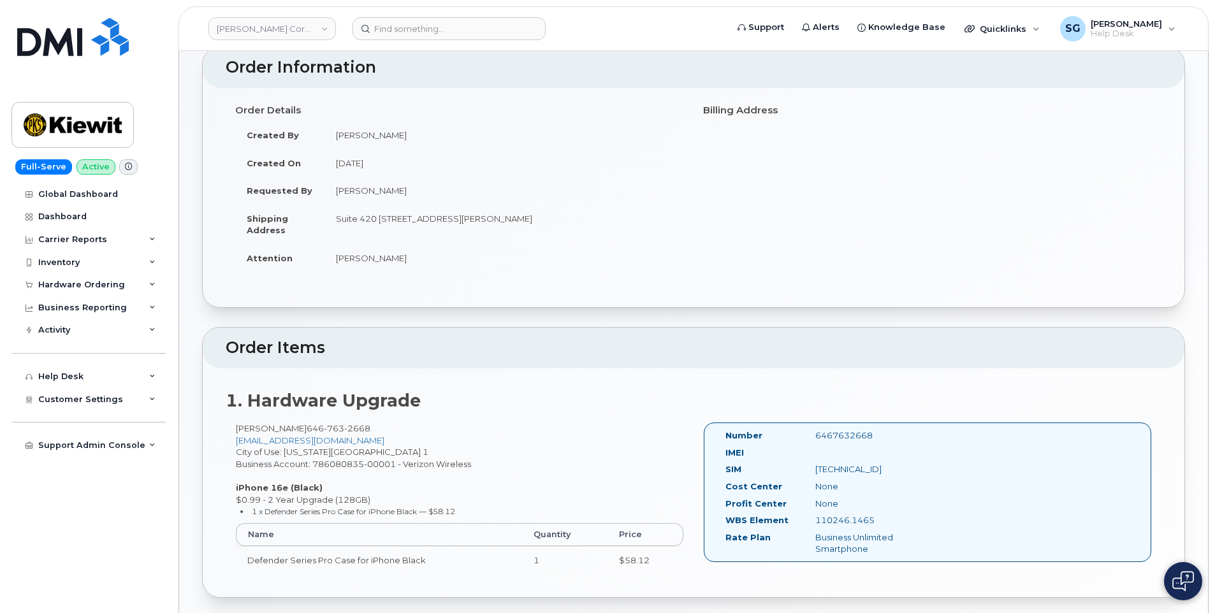
scroll to position [127, 0]
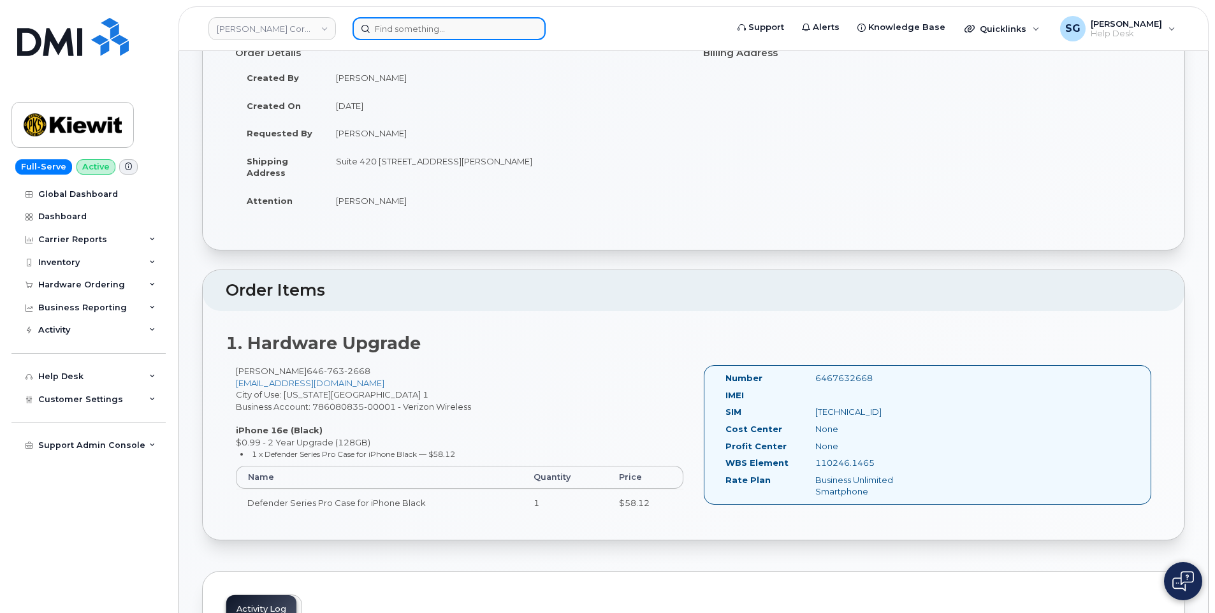
click at [481, 25] on input at bounding box center [448, 28] width 193 height 23
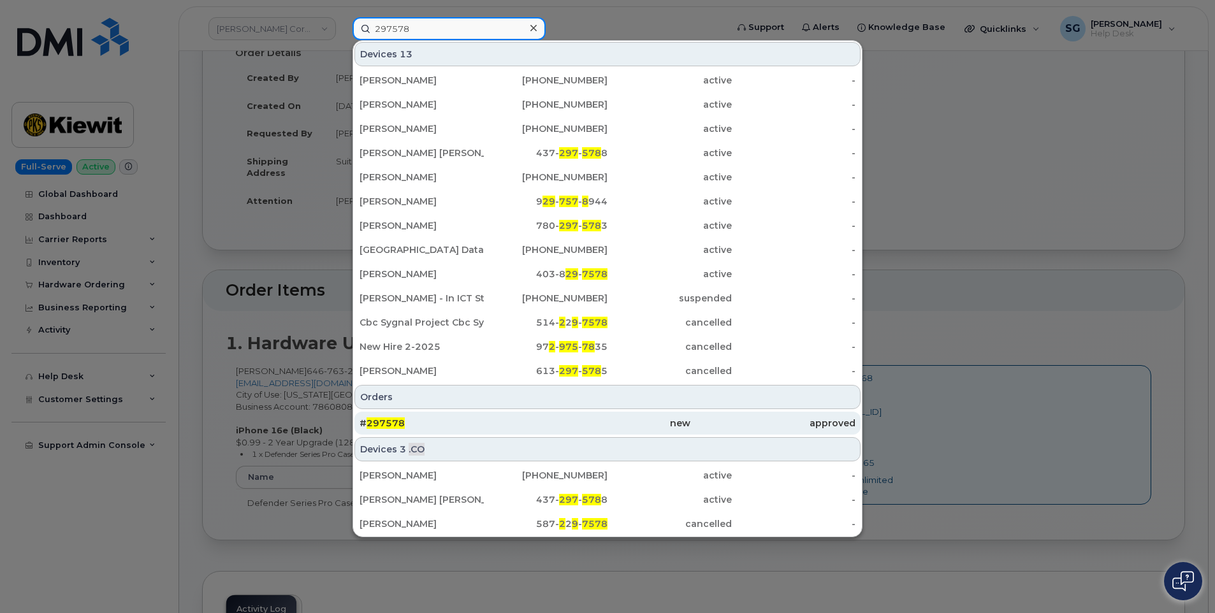
type input "297578"
drag, startPoint x: 609, startPoint y: 426, endPoint x: 598, endPoint y: 428, distance: 10.5
click at [607, 424] on div "new" at bounding box center [607, 423] width 165 height 13
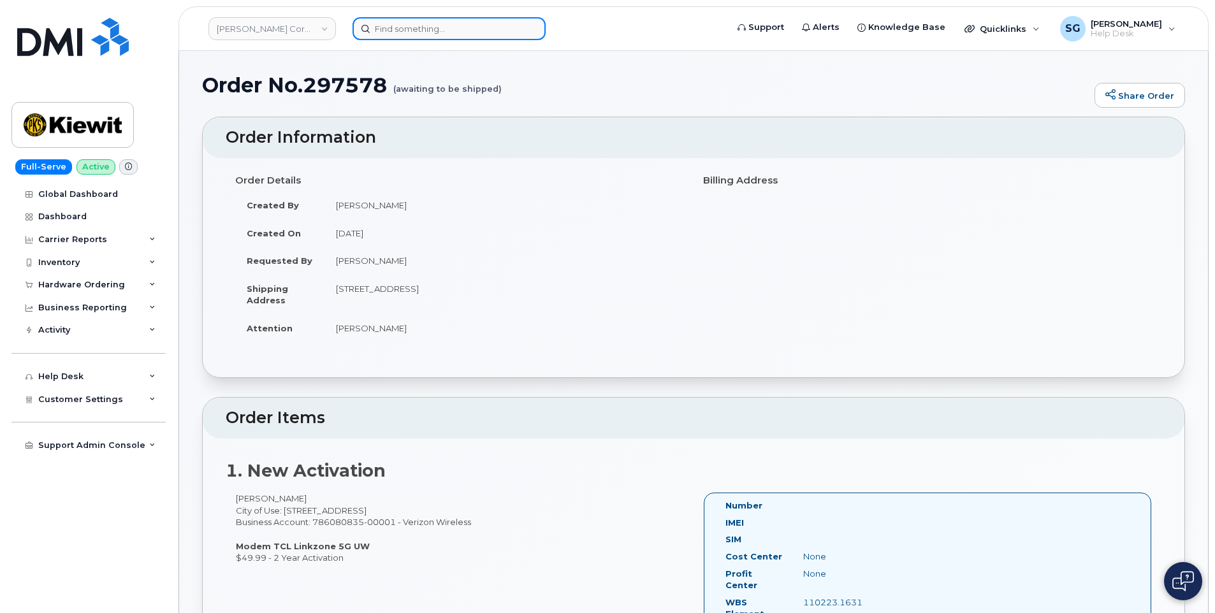
click at [453, 27] on input at bounding box center [448, 28] width 193 height 23
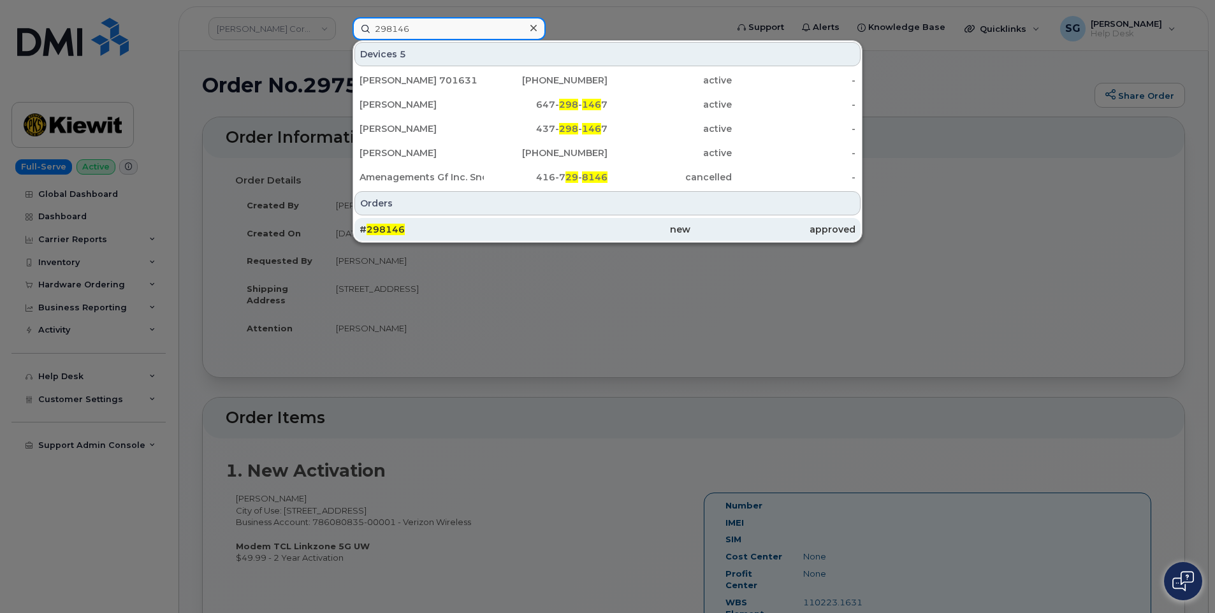
type input "298146"
click at [448, 228] on div "# 298146" at bounding box center [441, 229] width 165 height 13
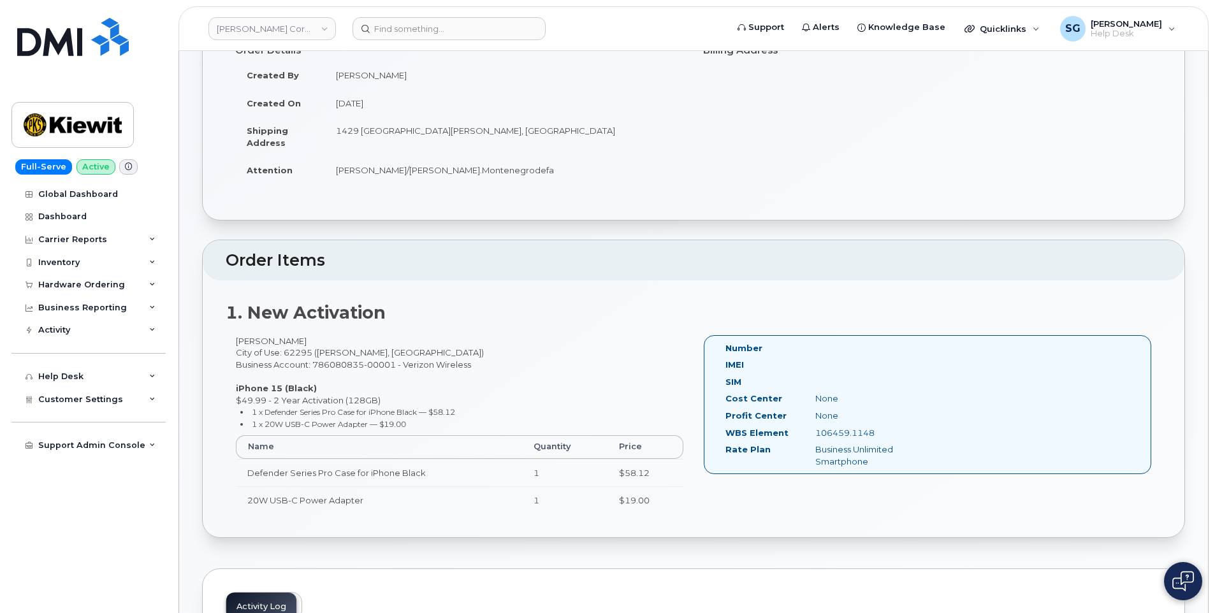
scroll to position [255, 0]
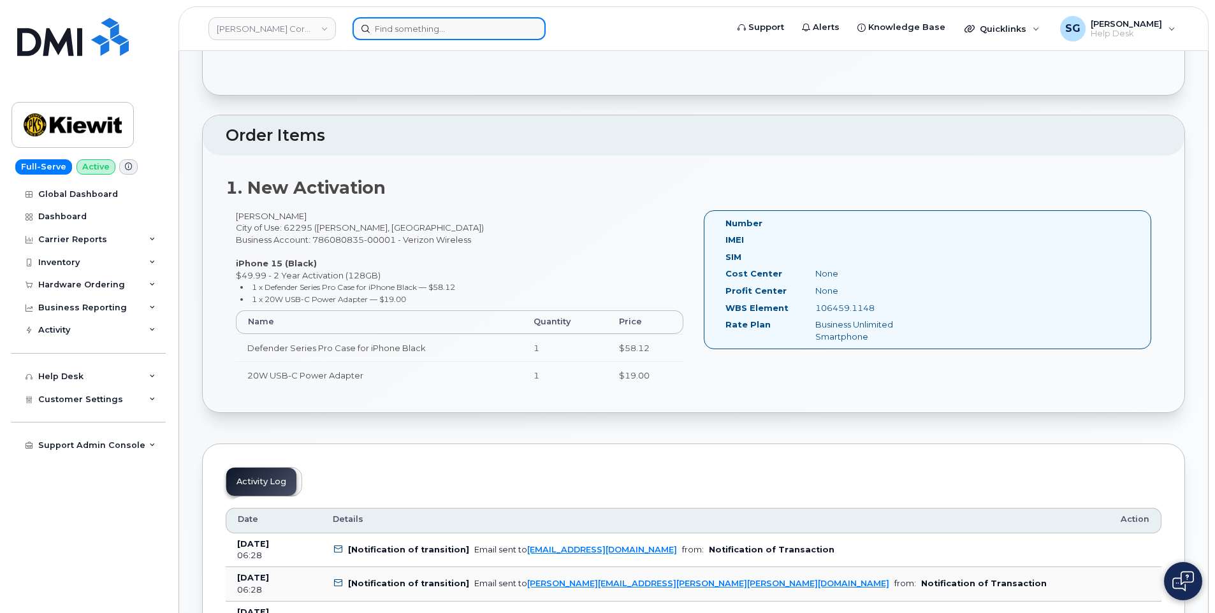
click at [467, 29] on input at bounding box center [448, 28] width 193 height 23
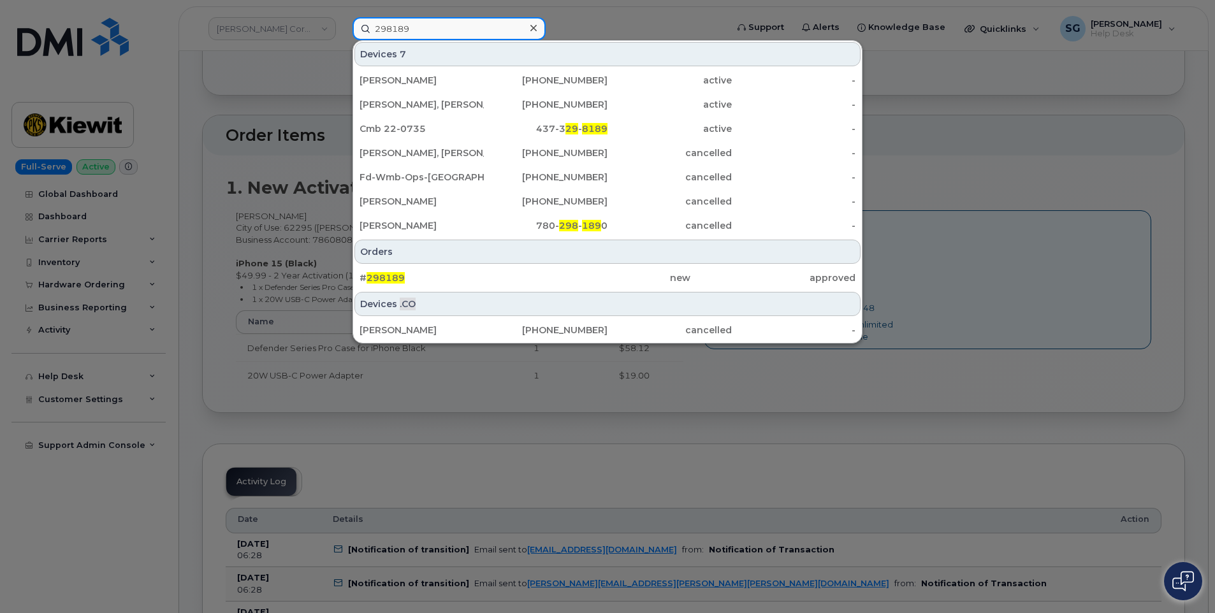
type input "298189"
click at [473, 291] on div "Devices .CO Jeff Lightovet 780-782-1090 cancelled -" at bounding box center [607, 317] width 509 height 52
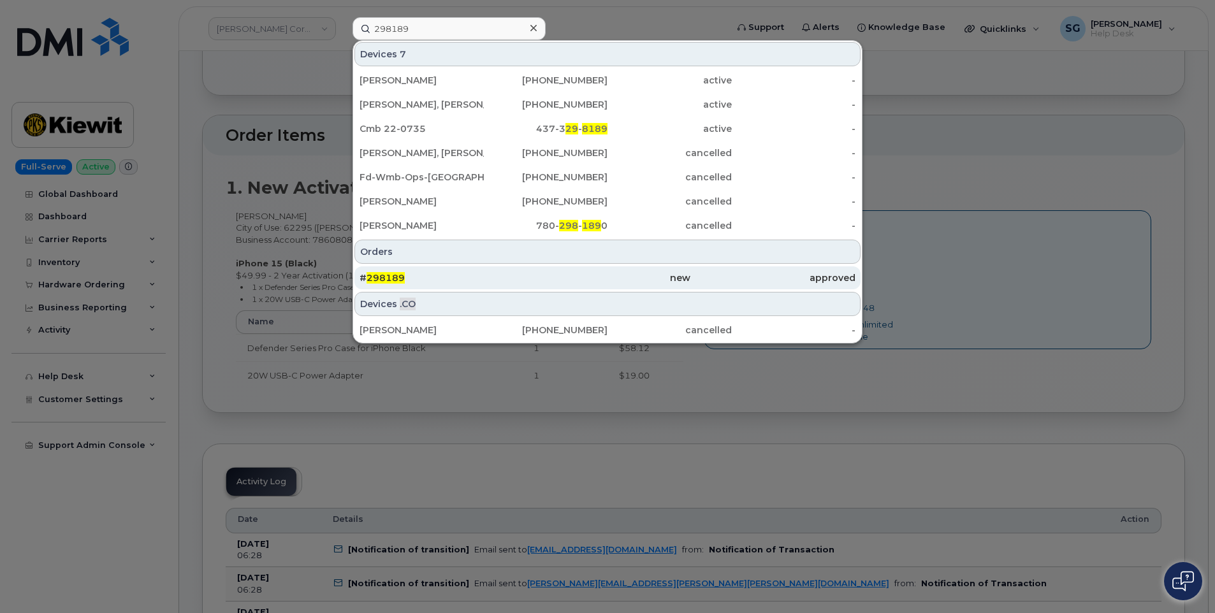
drag, startPoint x: 474, startPoint y: 281, endPoint x: 458, endPoint y: 285, distance: 16.4
click at [474, 280] on div "# 298189" at bounding box center [441, 277] width 165 height 13
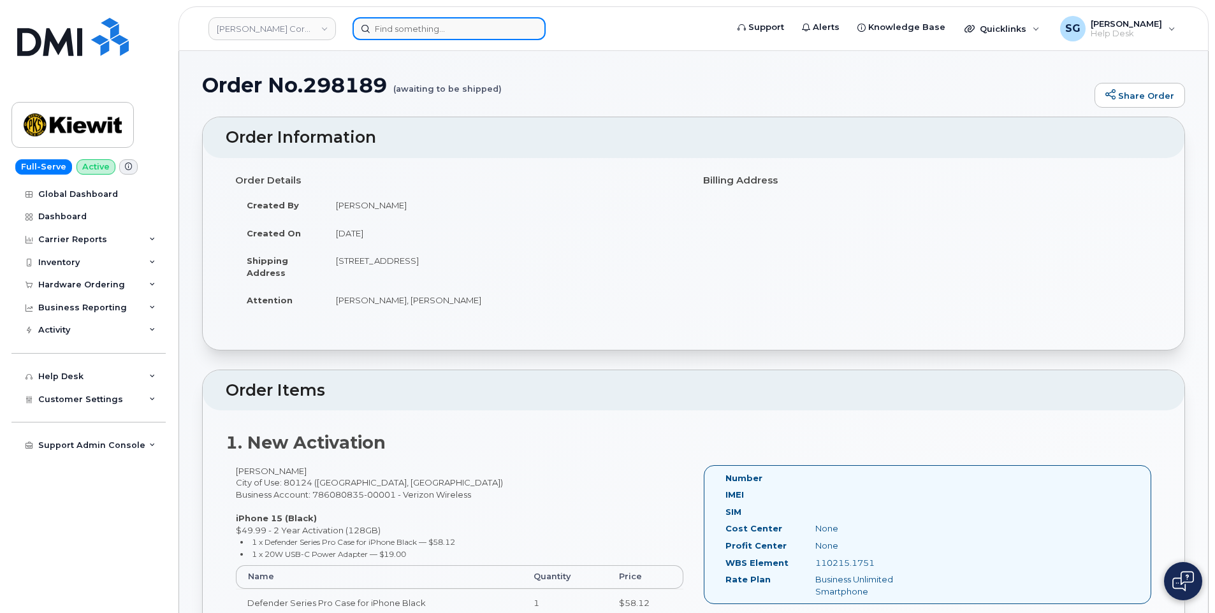
click at [398, 27] on input at bounding box center [448, 28] width 193 height 23
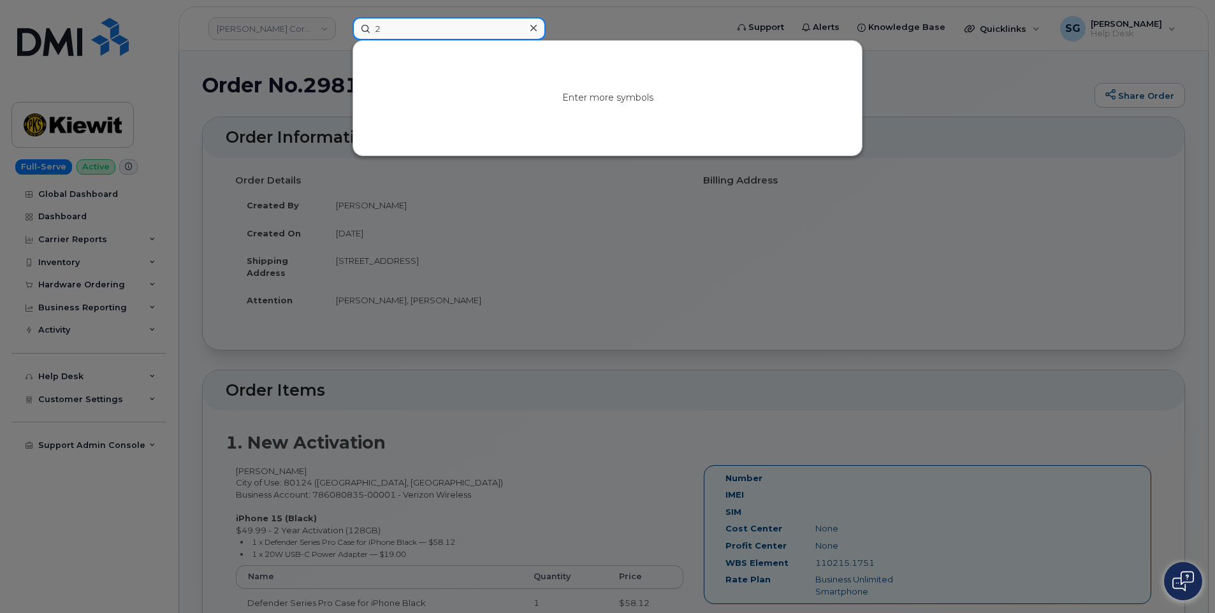
click at [458, 30] on input "2" at bounding box center [448, 28] width 193 height 23
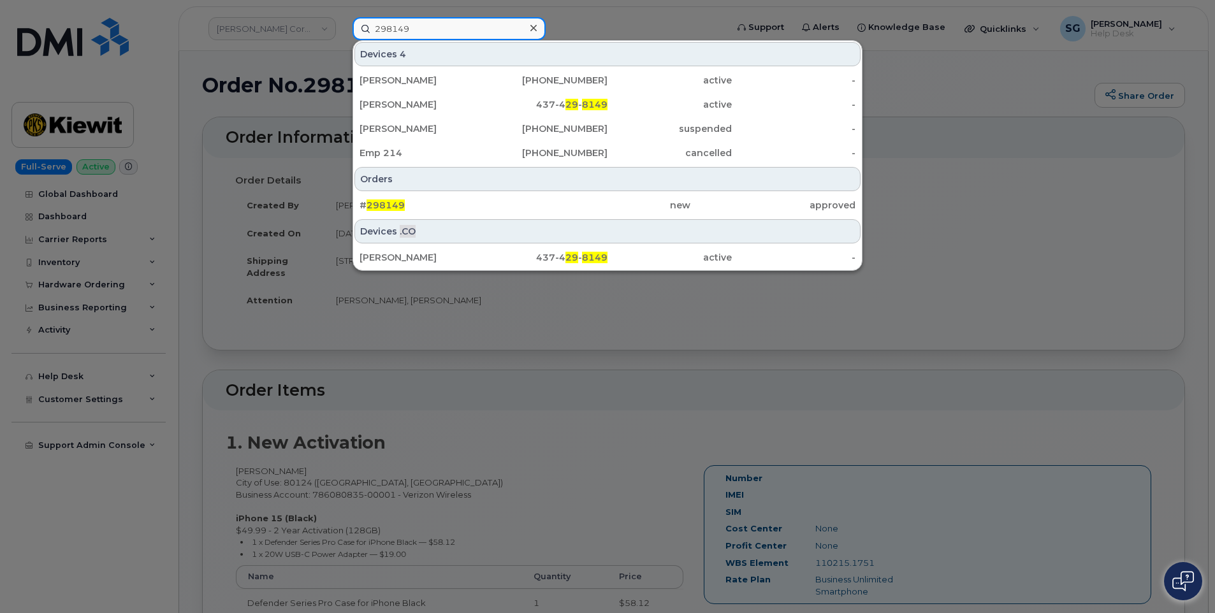
type input "298149"
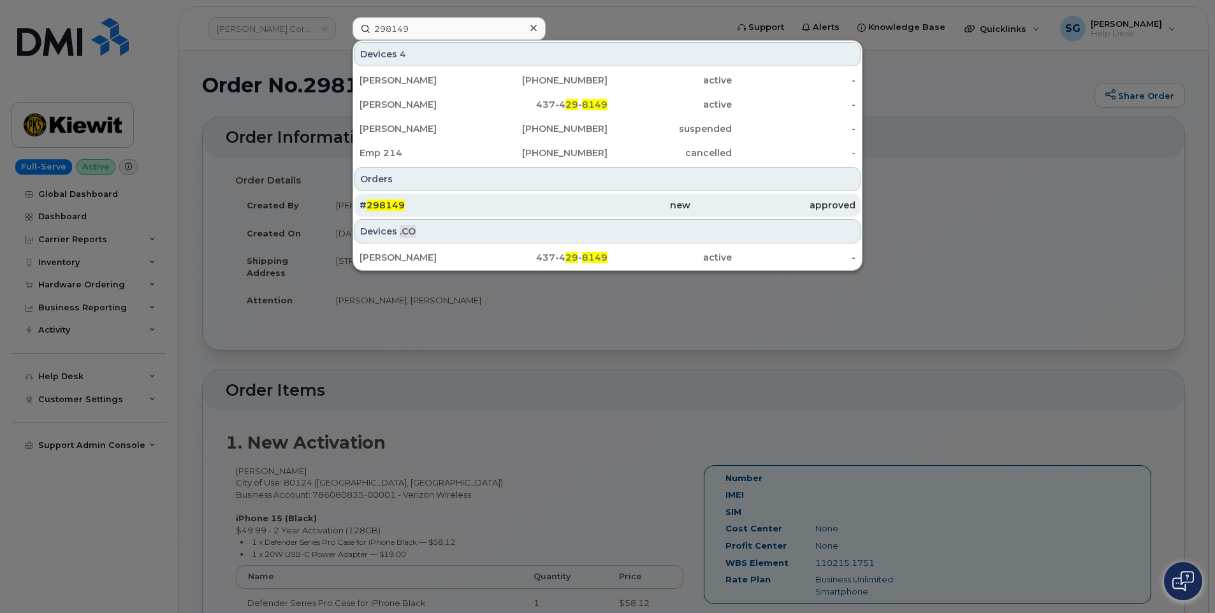
click at [625, 209] on div "new" at bounding box center [607, 205] width 165 height 13
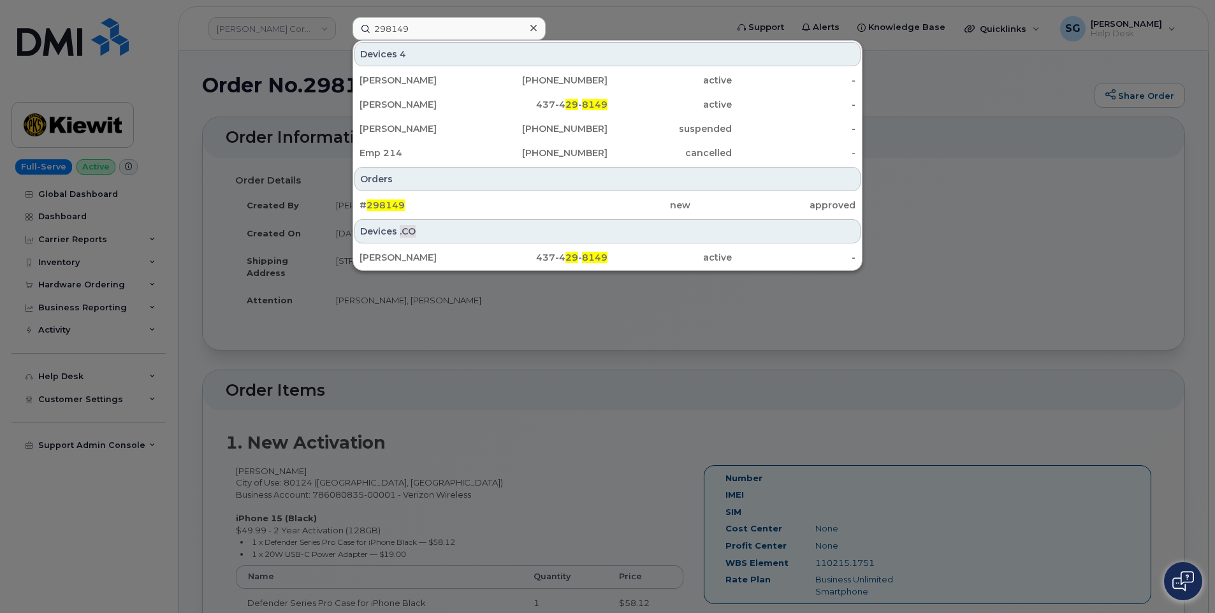
drag, startPoint x: 558, startPoint y: 200, endPoint x: 1144, endPoint y: 216, distance: 585.9
click at [558, 200] on div "new" at bounding box center [607, 205] width 165 height 13
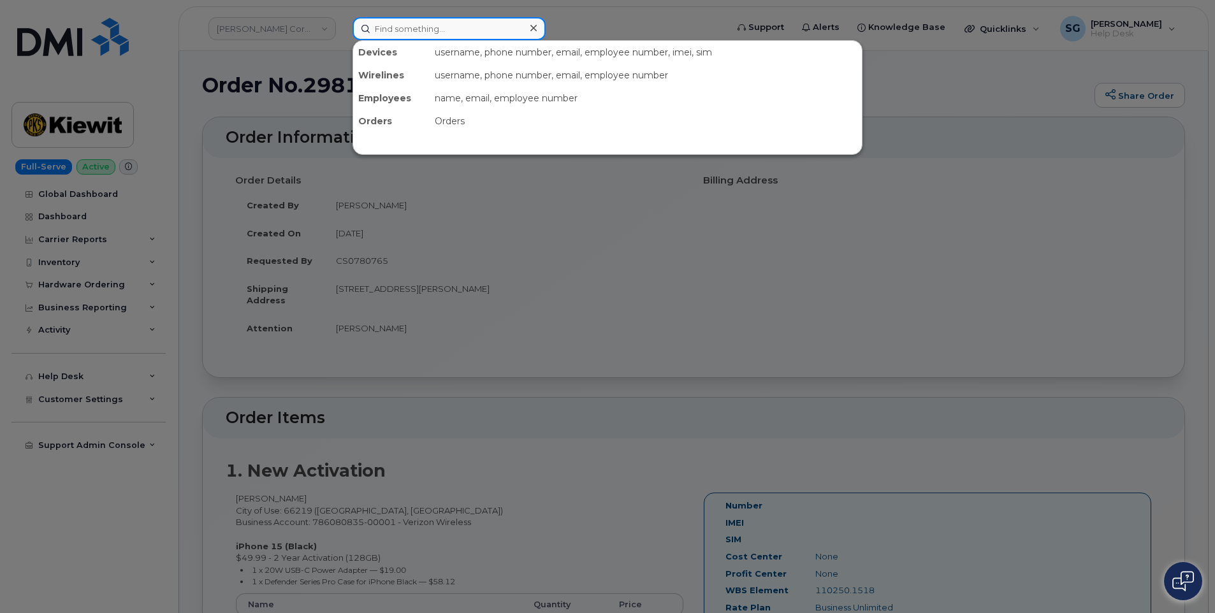
click at [460, 33] on input at bounding box center [448, 28] width 193 height 23
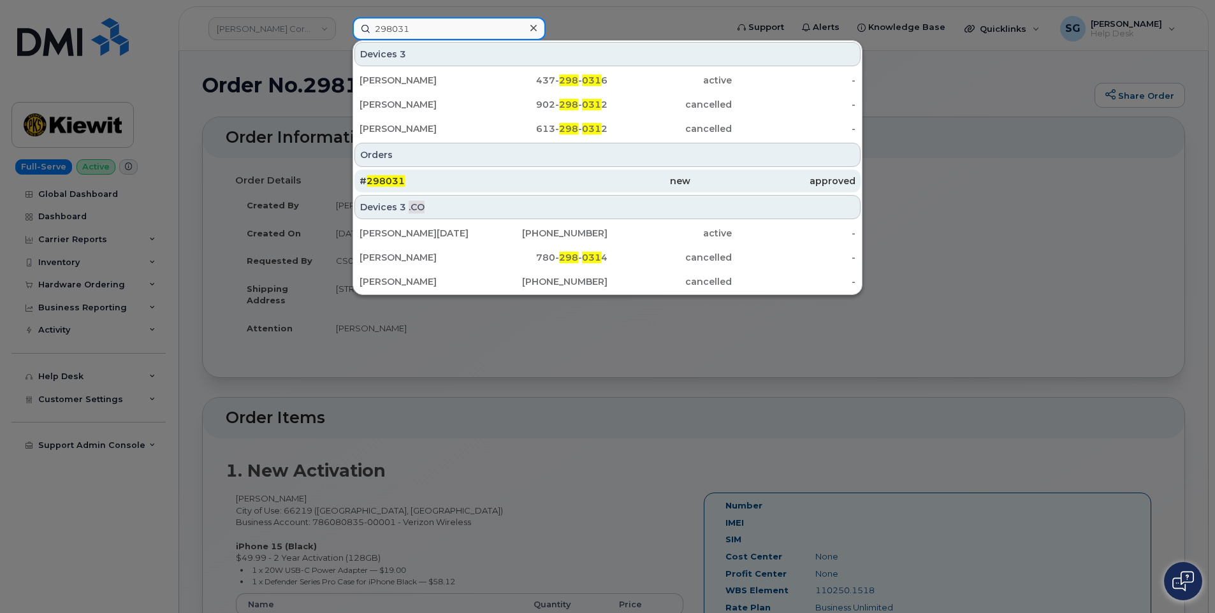
type input "298031"
click at [502, 182] on div "# 298031" at bounding box center [441, 181] width 165 height 13
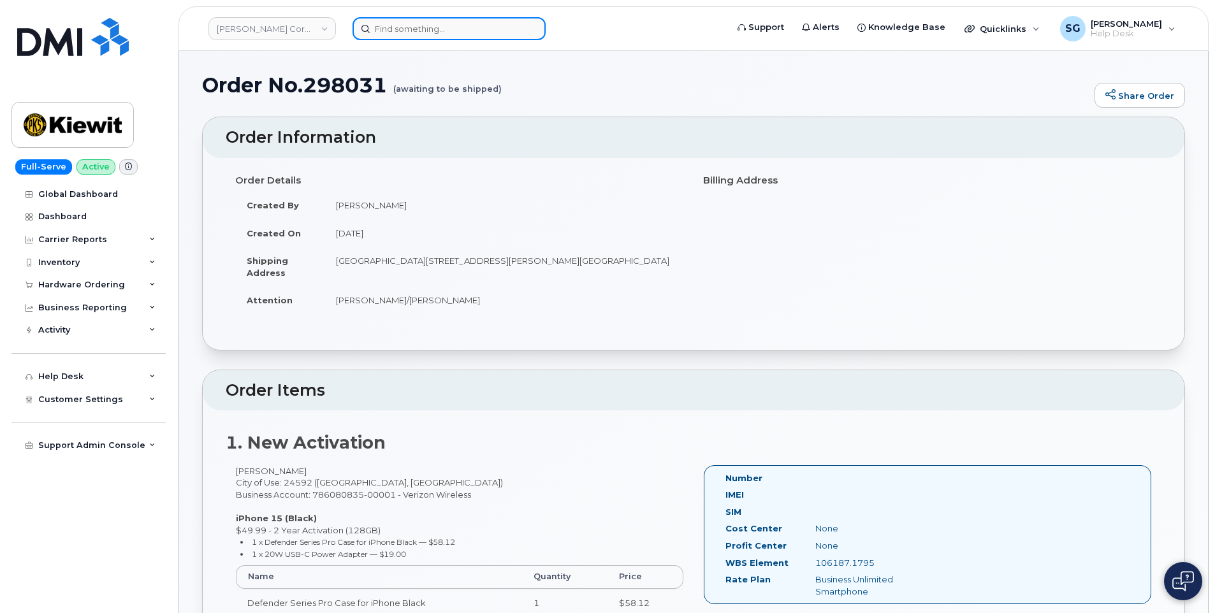
click at [430, 33] on input at bounding box center [448, 28] width 193 height 23
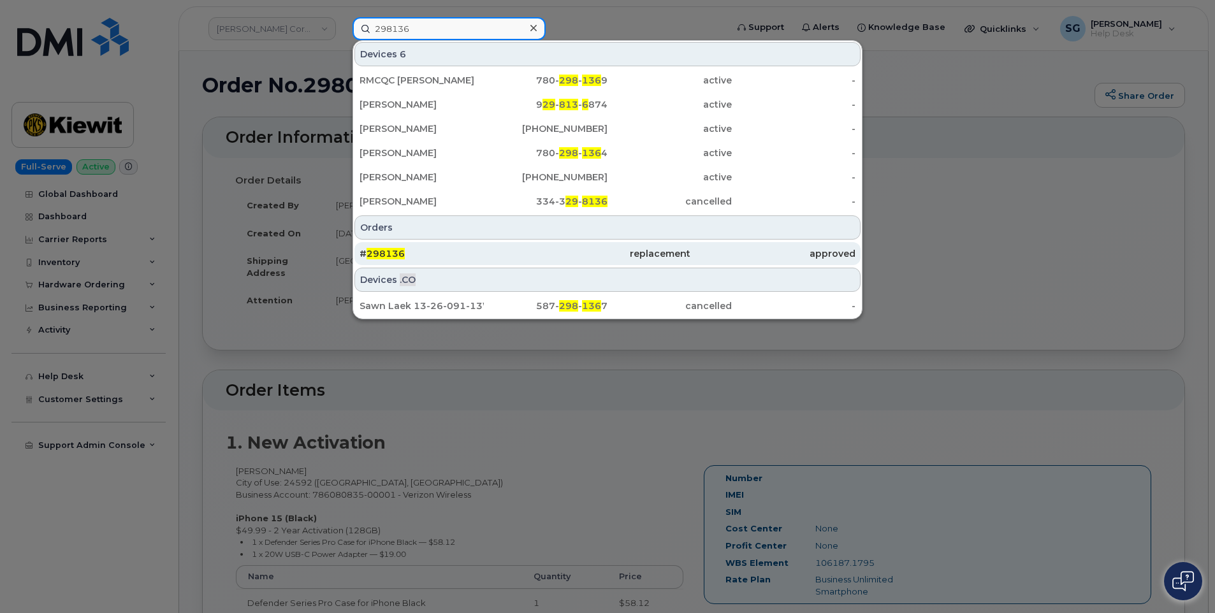
type input "298136"
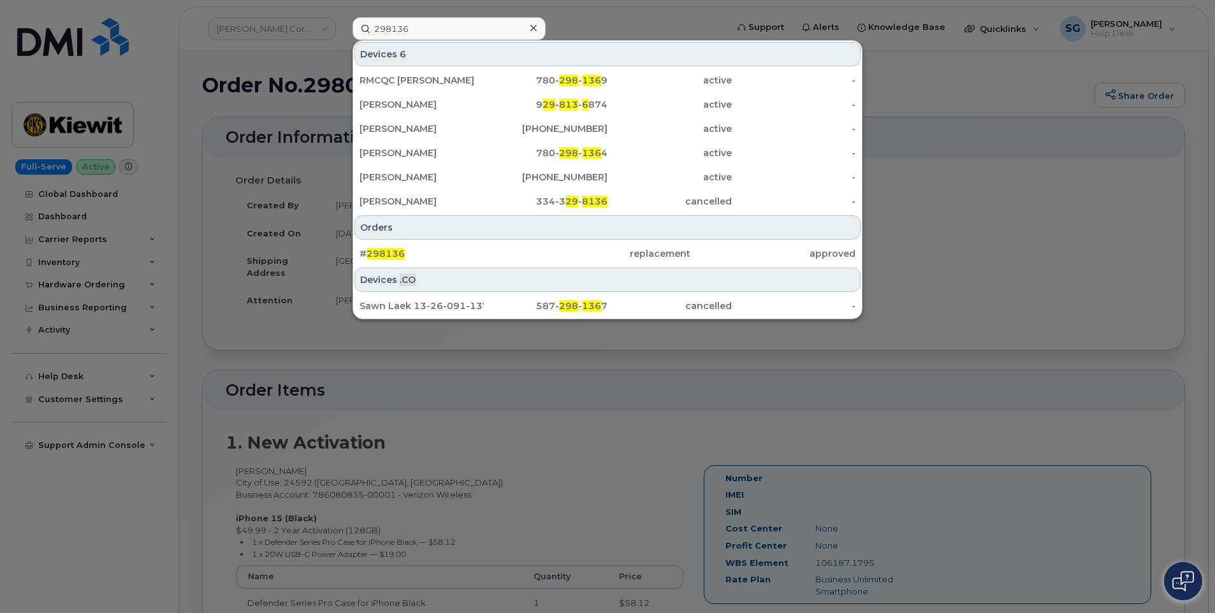
drag, startPoint x: 449, startPoint y: 256, endPoint x: 1124, endPoint y: 287, distance: 675.6
click at [448, 256] on div "# 298136" at bounding box center [441, 253] width 165 height 13
drag, startPoint x: 577, startPoint y: 260, endPoint x: 960, endPoint y: 264, distance: 383.7
click at [690, 260] on div "replacement" at bounding box center [772, 253] width 165 height 23
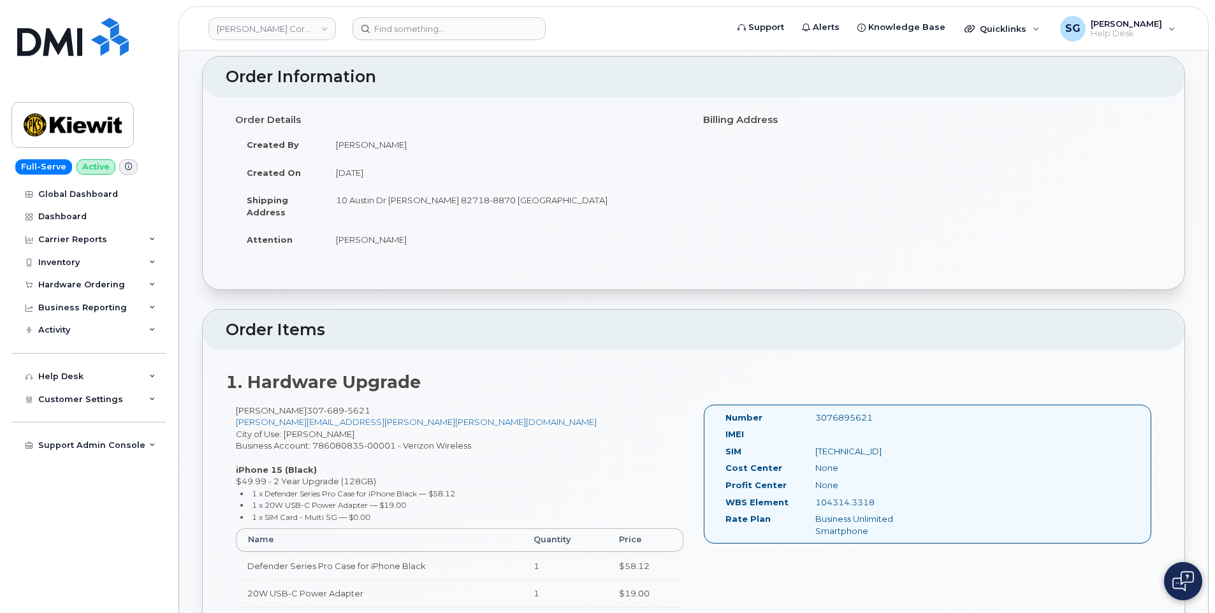
scroll to position [64, 0]
